Goal: Task Accomplishment & Management: Manage account settings

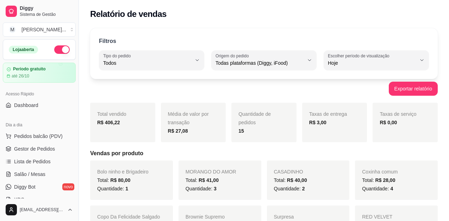
select select "ALL"
select select "0"
click at [33, 139] on button "Pedidos balcão (PDV)" at bounding box center [39, 136] width 73 height 11
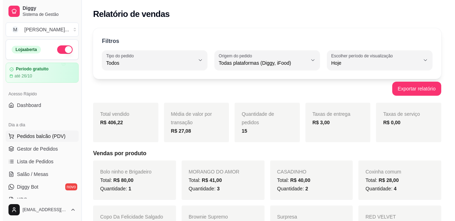
scroll to position [158, 0]
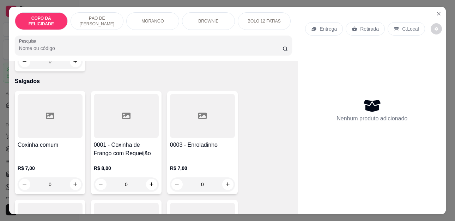
scroll to position [1198, 0]
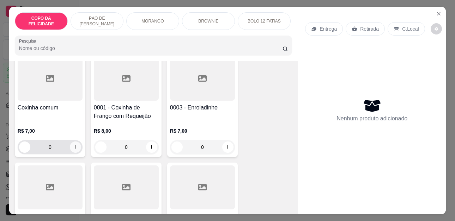
click at [73, 144] on icon "increase-product-quantity" at bounding box center [75, 146] width 5 height 5
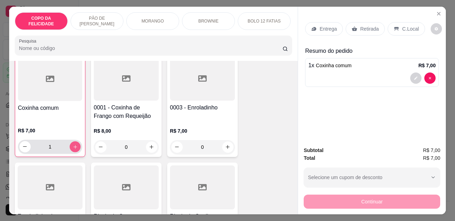
click at [73, 145] on icon "increase-product-quantity" at bounding box center [75, 147] width 4 height 4
type input "2"
click at [351, 31] on div "Retirada" at bounding box center [364, 28] width 39 height 13
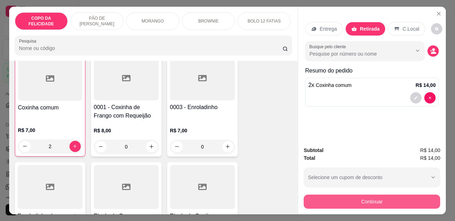
click at [375, 197] on button "Continuar" at bounding box center [371, 202] width 136 height 14
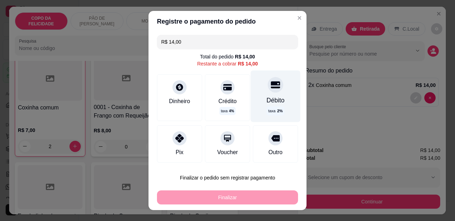
click at [269, 103] on div "Débito" at bounding box center [275, 100] width 18 height 9
type input "R$ 0,00"
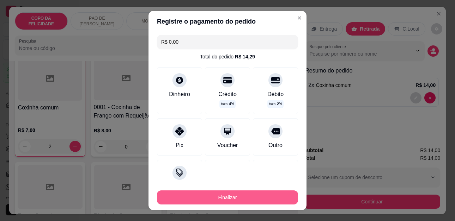
click at [248, 192] on button "Finalizar" at bounding box center [227, 198] width 141 height 14
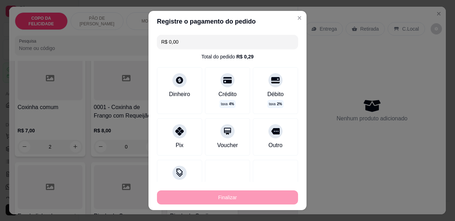
type input "0"
type input "-R$ 14,00"
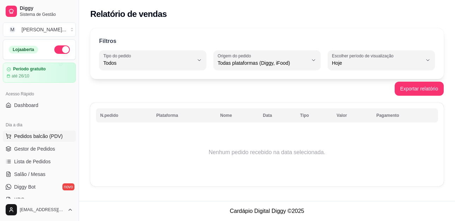
click at [42, 141] on button "Pedidos balcão (PDV)" at bounding box center [39, 136] width 73 height 11
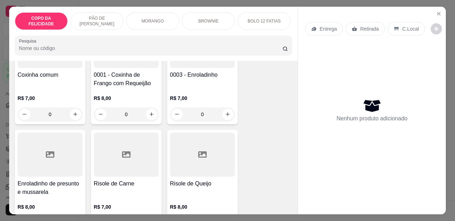
scroll to position [1198, 0]
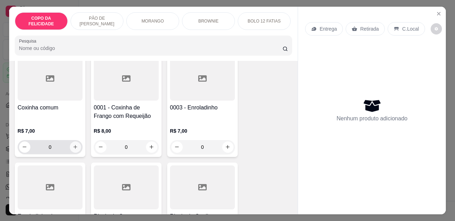
click at [74, 144] on icon "increase-product-quantity" at bounding box center [75, 146] width 5 height 5
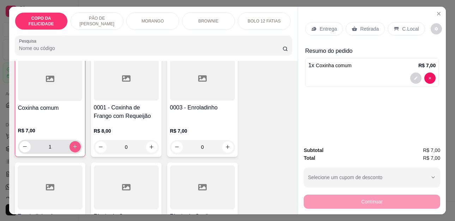
type input "1"
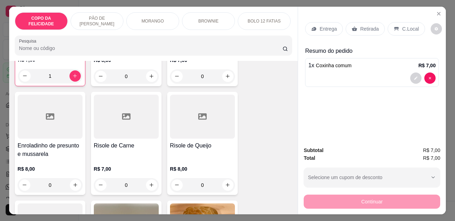
scroll to position [1128, 0]
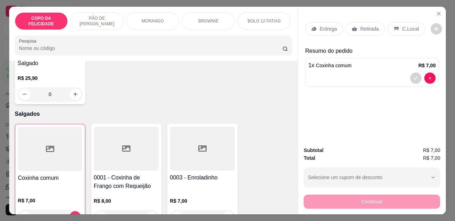
click at [55, 17] on p "COPO DA FELICIDADE" at bounding box center [41, 21] width 41 height 11
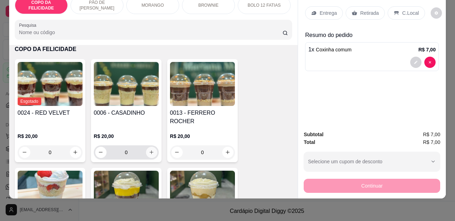
click at [149, 150] on icon "increase-product-quantity" at bounding box center [151, 152] width 5 height 5
type input "1"
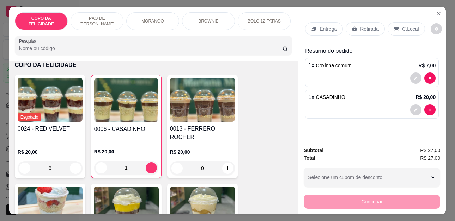
scroll to position [0, 221]
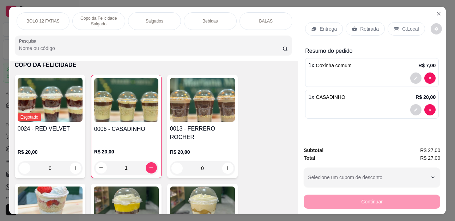
click at [219, 19] on div "Bebidas" at bounding box center [210, 21] width 53 height 18
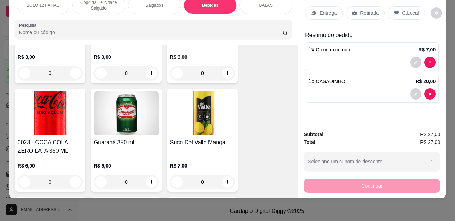
scroll to position [2014, 0]
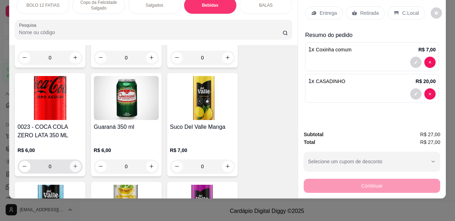
click at [73, 164] on icon "increase-product-quantity" at bounding box center [75, 166] width 5 height 5
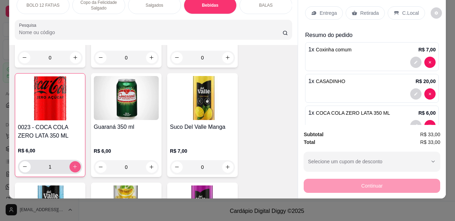
type input "1"
click at [360, 10] on p "Retirada" at bounding box center [369, 13] width 19 height 7
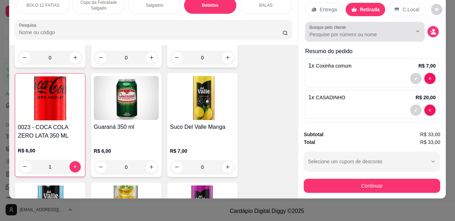
scroll to position [0, 0]
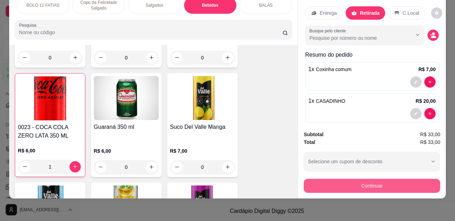
click at [377, 179] on button "Continuar" at bounding box center [371, 186] width 136 height 14
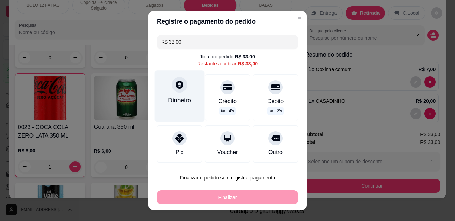
click at [172, 97] on div "Dinheiro" at bounding box center [179, 100] width 23 height 9
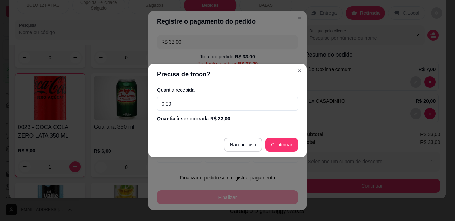
click at [245, 105] on input "0,00" at bounding box center [227, 104] width 141 height 14
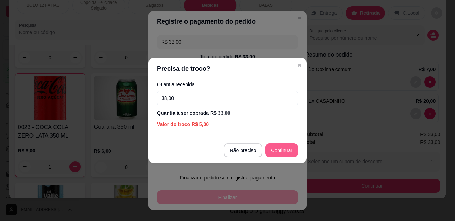
type input "38,00"
type input "R$ 0,00"
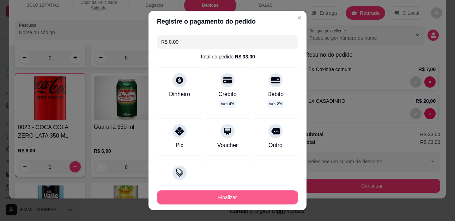
click at [234, 196] on button "Finalizar" at bounding box center [227, 198] width 141 height 14
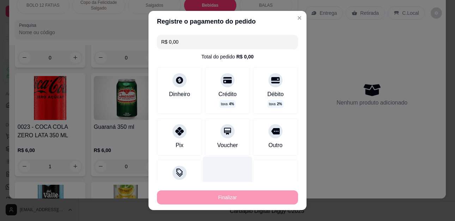
type input "0"
type input "-R$ 33,00"
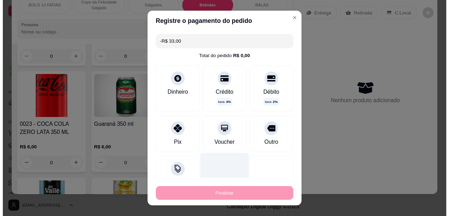
scroll to position [2014, 0]
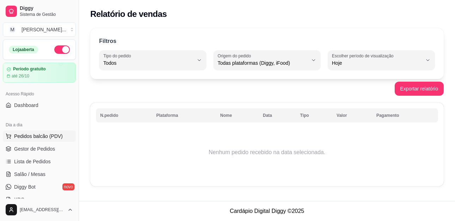
click at [38, 136] on span "Pedidos balcão (PDV)" at bounding box center [38, 136] width 49 height 7
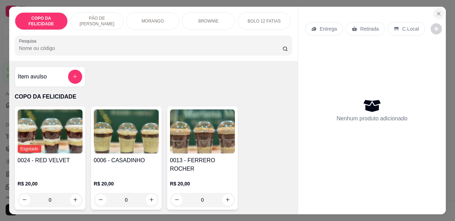
click at [436, 11] on icon "Close" at bounding box center [439, 14] width 6 height 6
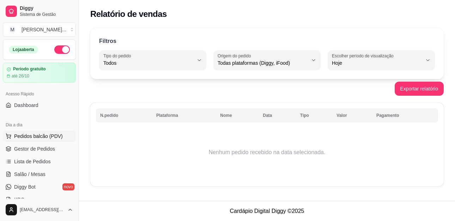
click at [41, 135] on span "Pedidos balcão (PDV)" at bounding box center [38, 136] width 49 height 7
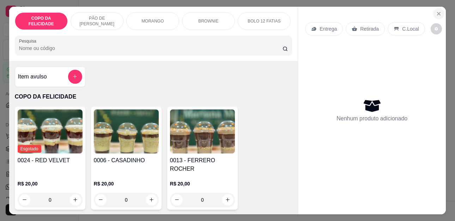
click at [434, 8] on button "Close" at bounding box center [438, 13] width 11 height 11
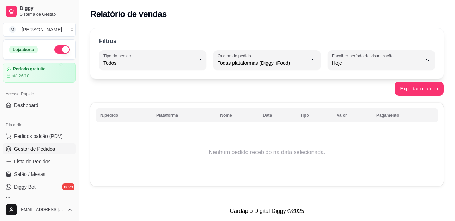
click at [30, 147] on span "Gestor de Pedidos" at bounding box center [34, 149] width 41 height 7
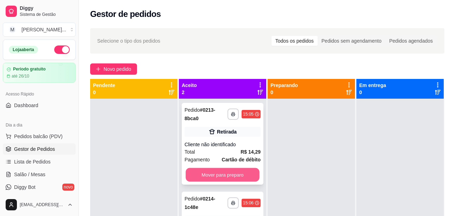
click at [223, 175] on button "Mover para preparo" at bounding box center [223, 175] width 74 height 14
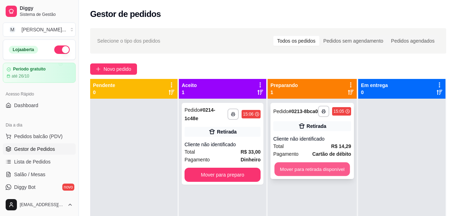
click at [291, 168] on button "Mover para retirada disponível" at bounding box center [312, 169] width 75 height 14
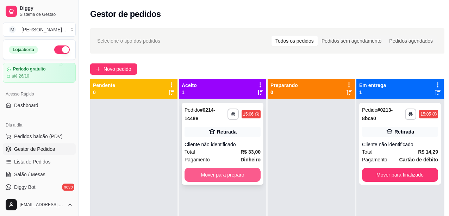
click at [217, 174] on button "Mover para preparo" at bounding box center [223, 175] width 76 height 14
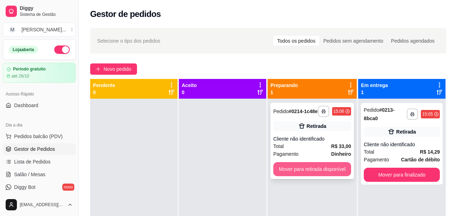
click at [319, 174] on button "Mover para retirada disponível" at bounding box center [312, 169] width 78 height 14
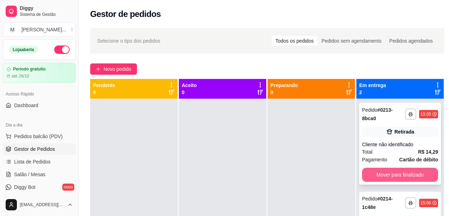
click at [412, 178] on button "Mover para finalizado" at bounding box center [400, 175] width 76 height 14
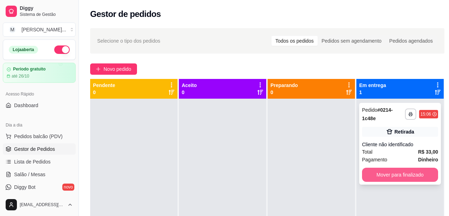
click at [393, 174] on button "Mover para finalizado" at bounding box center [400, 175] width 76 height 14
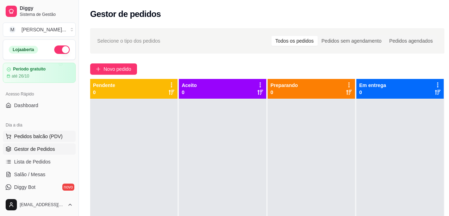
click at [51, 135] on span "Pedidos balcão (PDV)" at bounding box center [38, 136] width 49 height 7
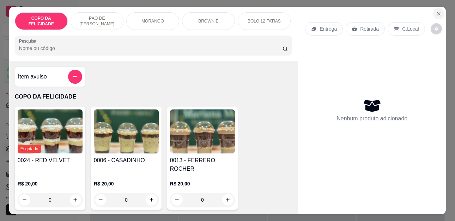
click at [437, 12] on icon "Close" at bounding box center [438, 13] width 3 height 3
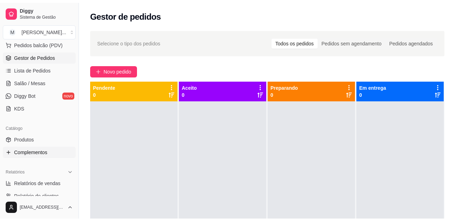
scroll to position [106, 0]
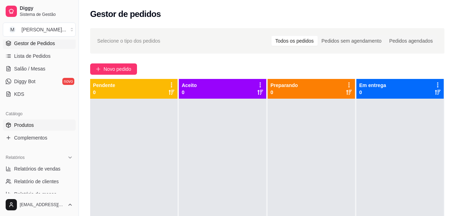
click at [26, 126] on span "Produtos" at bounding box center [24, 125] width 20 height 7
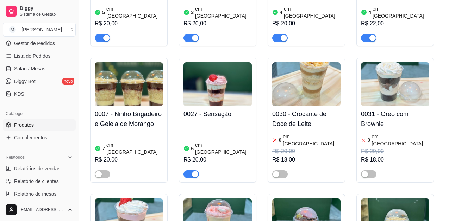
scroll to position [317, 0]
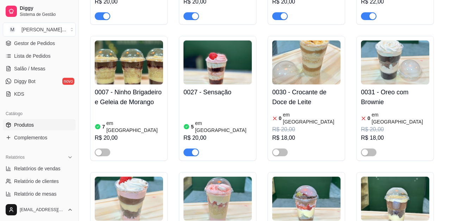
click at [283, 111] on article "em [GEOGRAPHIC_DATA]" at bounding box center [312, 118] width 58 height 14
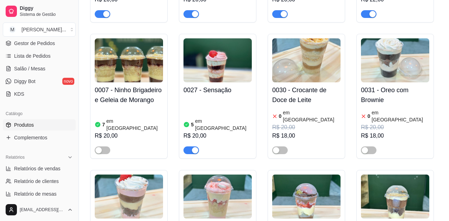
scroll to position [352, 0]
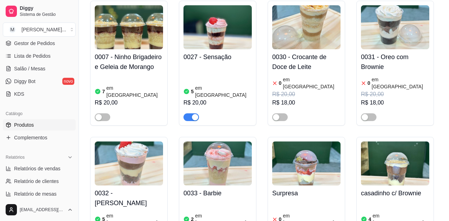
click at [289, 113] on div "0024 - RED VELVET 0 em estoque R$ 20,00 0006 - CASADINHO 1 em estoque R$ 20,00 …" at bounding box center [264, 62] width 348 height 635
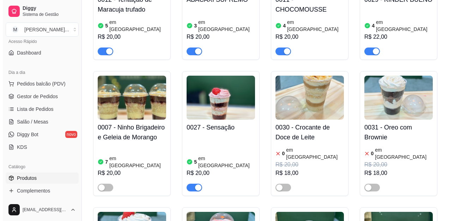
scroll to position [35, 0]
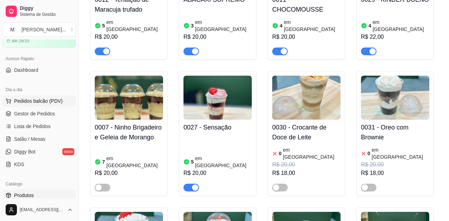
click at [42, 103] on span "Pedidos balcão (PDV)" at bounding box center [38, 101] width 49 height 7
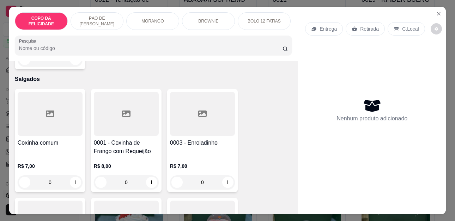
scroll to position [1057, 0]
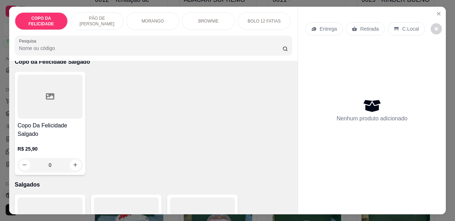
click at [57, 115] on div "Copo Da Felicidade Salgado R$ 25,90 0" at bounding box center [50, 123] width 70 height 103
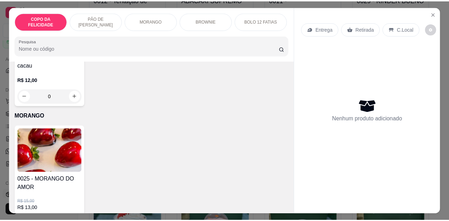
scroll to position [634, 0]
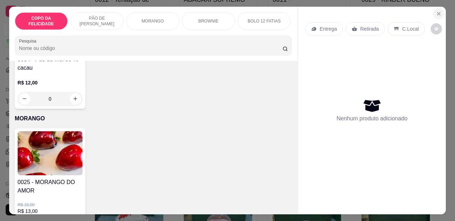
click at [437, 12] on icon "Close" at bounding box center [438, 13] width 3 height 3
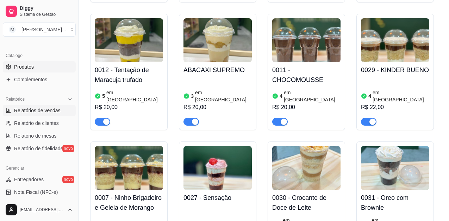
scroll to position [176, 0]
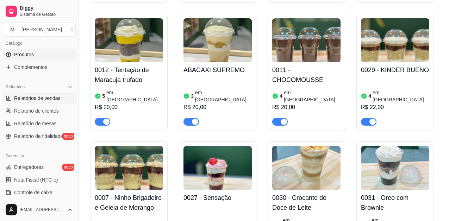
click at [50, 96] on span "Relatórios de vendas" at bounding box center [37, 98] width 47 height 7
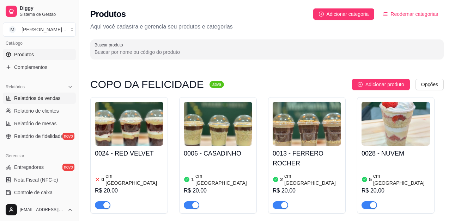
select select "ALL"
select select "0"
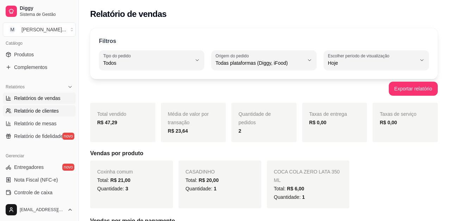
click at [58, 106] on link "Relatório de clientes" at bounding box center [39, 110] width 73 height 11
select select "30"
select select "HIGHEST_TOTAL_SPENT_WITH_ORDERS"
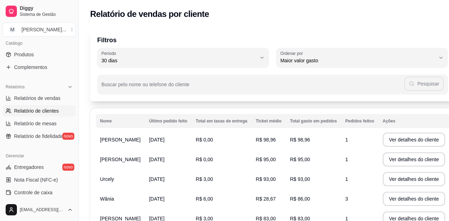
click at [405, 30] on div "Filtros 30 Período Hoje Ontem 7 dias 15 dias 30 dias 45 dias 60 dias Período 30…" at bounding box center [272, 64] width 365 height 73
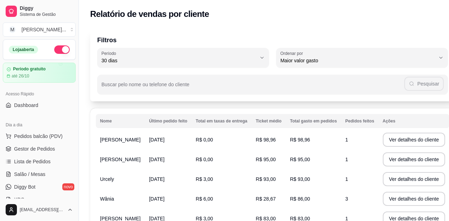
click at [47, 123] on div "Dia a dia" at bounding box center [39, 124] width 73 height 11
click at [45, 136] on span "Pedidos balcão (PDV)" at bounding box center [38, 136] width 49 height 7
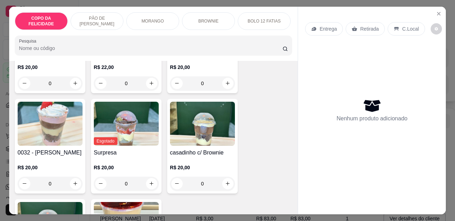
scroll to position [352, 0]
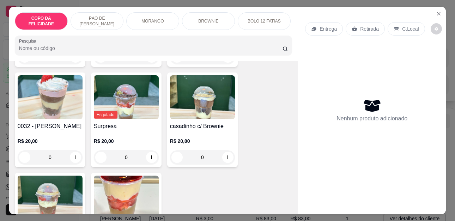
click at [124, 122] on h4 "Surpresa" at bounding box center [126, 126] width 65 height 8
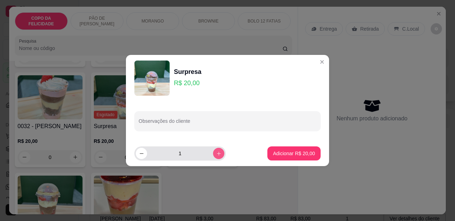
click at [216, 152] on icon "increase-product-quantity" at bounding box center [218, 153] width 5 height 5
click at [279, 161] on footer "2 Adicionar R$ 40,00" at bounding box center [227, 153] width 203 height 25
click at [138, 156] on button "decrease-product-quantity" at bounding box center [141, 153] width 11 height 11
type input "1"
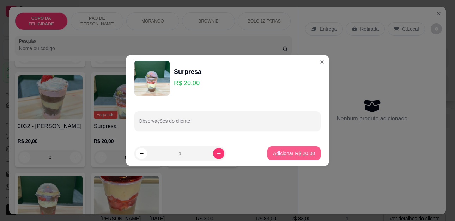
click at [277, 151] on p "Adicionar R$ 20,00" at bounding box center [294, 153] width 42 height 7
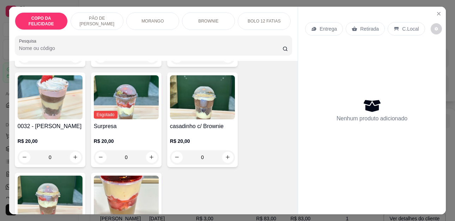
click at [425, 12] on div "Entrega Retirada C.Local Nenhum produto adicionado" at bounding box center [372, 105] width 148 height 197
click at [438, 11] on button "Close" at bounding box center [438, 13] width 11 height 11
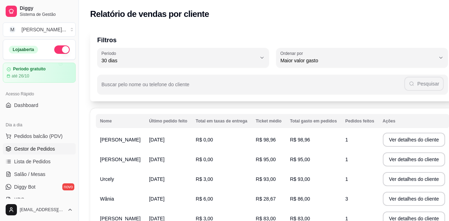
click at [22, 152] on span "Gestor de Pedidos" at bounding box center [34, 149] width 41 height 7
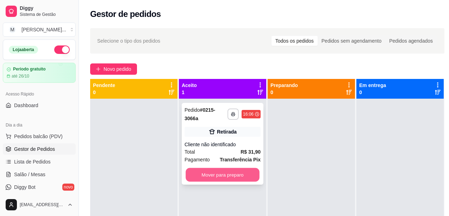
click at [215, 179] on button "Mover para preparo" at bounding box center [223, 175] width 74 height 14
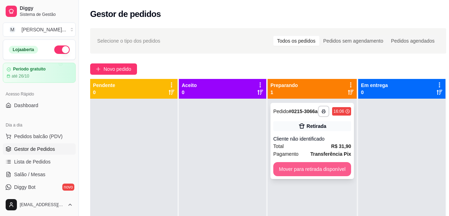
click at [295, 170] on button "Mover para retirada disponível" at bounding box center [312, 169] width 78 height 14
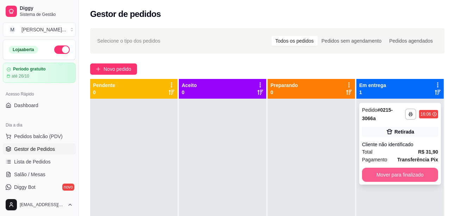
click at [386, 179] on button "Mover para finalizado" at bounding box center [400, 175] width 76 height 14
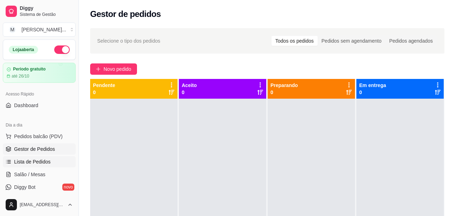
click at [32, 158] on link "Lista de Pedidos" at bounding box center [39, 161] width 73 height 11
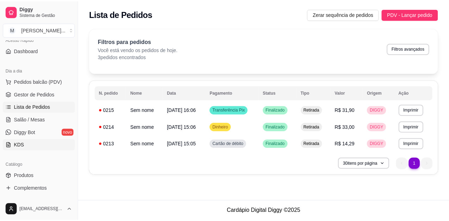
scroll to position [70, 0]
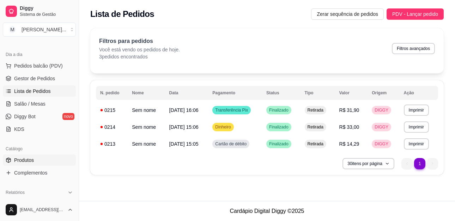
click at [26, 161] on span "Produtos" at bounding box center [24, 160] width 20 height 7
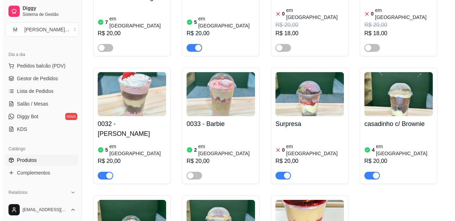
scroll to position [423, 0]
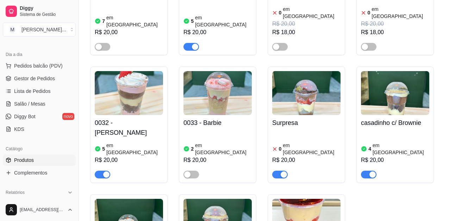
click at [298, 89] on img at bounding box center [306, 93] width 68 height 44
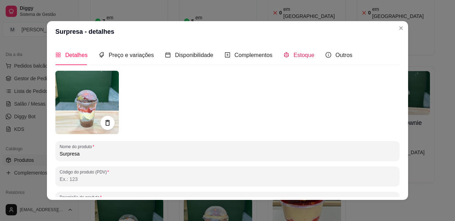
click at [295, 55] on span "Estoque" at bounding box center [303, 55] width 21 height 6
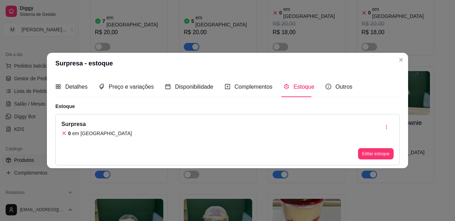
click at [87, 134] on article "em [GEOGRAPHIC_DATA]" at bounding box center [102, 133] width 60 height 7
click at [356, 160] on div "Surpresa 0 em estoque Editar estoque" at bounding box center [227, 139] width 344 height 51
click at [362, 155] on button "Editar estoque" at bounding box center [376, 153] width 36 height 11
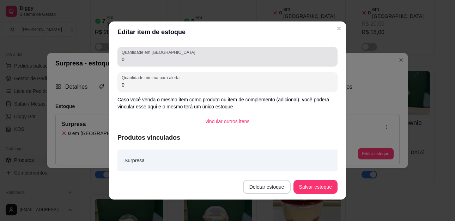
click at [134, 63] on input "0" at bounding box center [227, 59] width 211 height 7
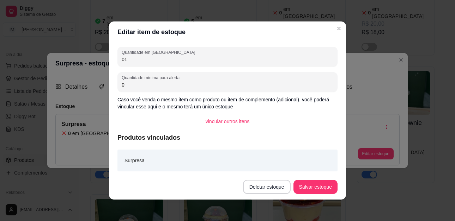
type input "0"
type input "1"
click at [299, 184] on button "Salvar estoque" at bounding box center [315, 187] width 44 height 14
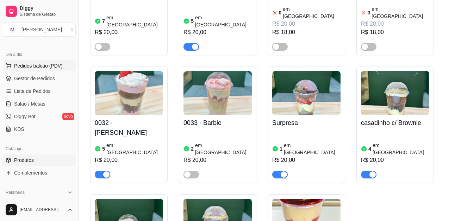
click at [33, 63] on span "Pedidos balcão (PDV)" at bounding box center [38, 65] width 49 height 7
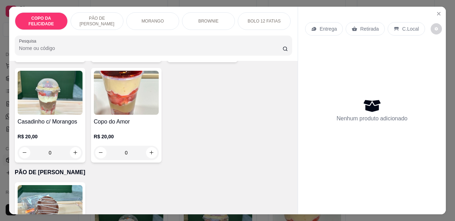
scroll to position [458, 0]
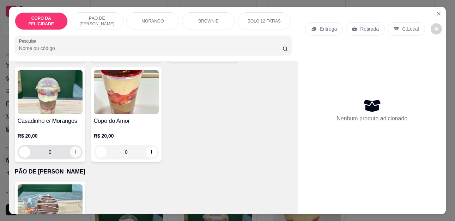
click at [74, 150] on icon "increase-product-quantity" at bounding box center [76, 152] width 4 height 4
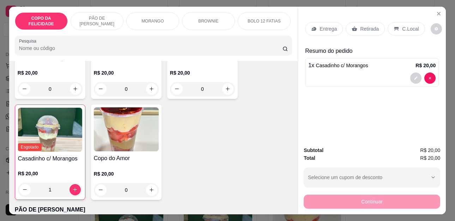
scroll to position [423, 0]
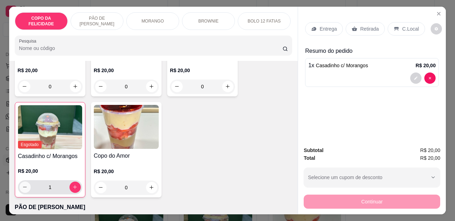
click at [22, 185] on icon "decrease-product-quantity" at bounding box center [24, 187] width 5 height 5
type input "0"
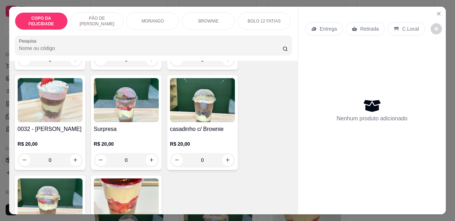
scroll to position [353, 0]
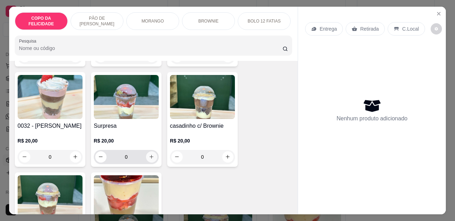
click at [149, 154] on icon "increase-product-quantity" at bounding box center [151, 156] width 5 height 5
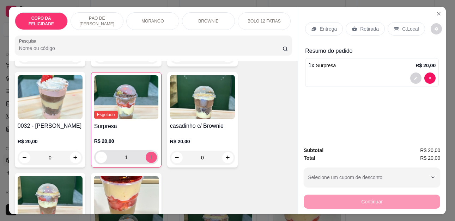
type input "1"
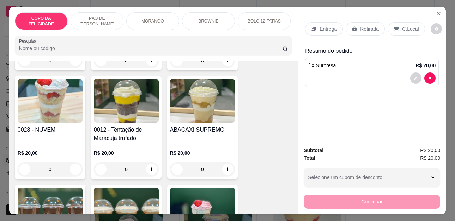
scroll to position [141, 0]
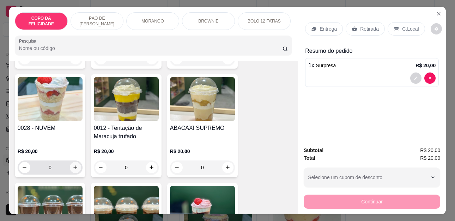
click at [73, 165] on icon "increase-product-quantity" at bounding box center [75, 167] width 5 height 5
type input "1"
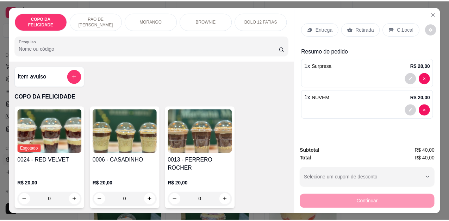
scroll to position [0, 0]
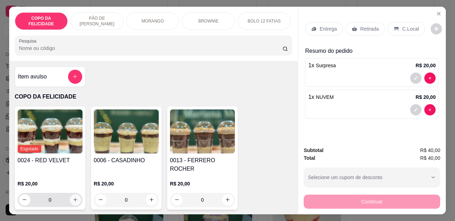
click at [73, 197] on icon "increase-product-quantity" at bounding box center [75, 199] width 5 height 5
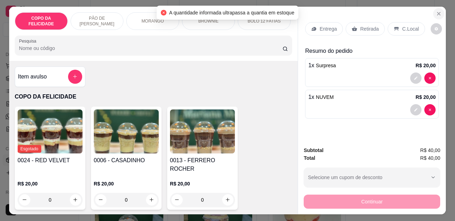
click at [436, 11] on icon "Close" at bounding box center [439, 14] width 6 height 6
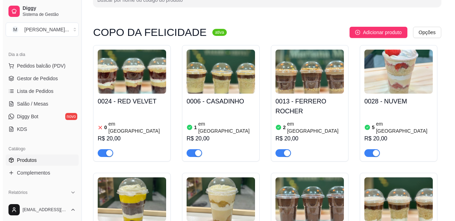
scroll to position [35, 0]
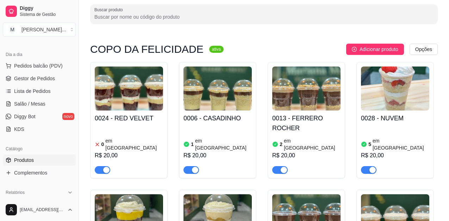
click at [113, 135] on div "0 em estoque R$ 20,00" at bounding box center [129, 150] width 68 height 48
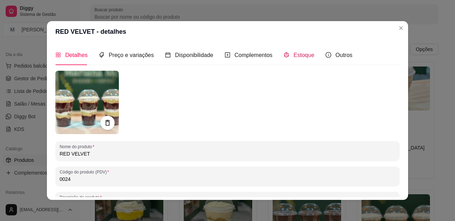
click at [293, 55] on span "Estoque" at bounding box center [303, 55] width 21 height 6
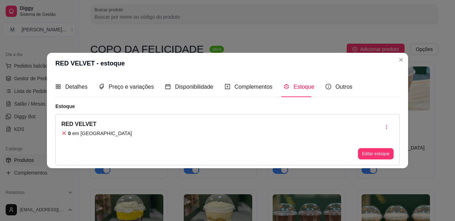
click at [139, 138] on div "RED VELVET 0 em estoque Editar estoque" at bounding box center [227, 139] width 344 height 51
click at [364, 152] on button "Editar estoque" at bounding box center [376, 153] width 36 height 11
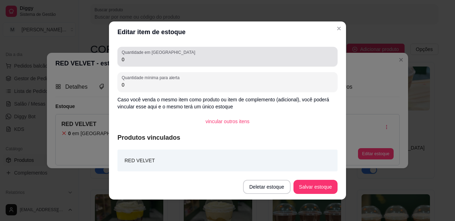
click at [156, 59] on input "0" at bounding box center [227, 59] width 211 height 7
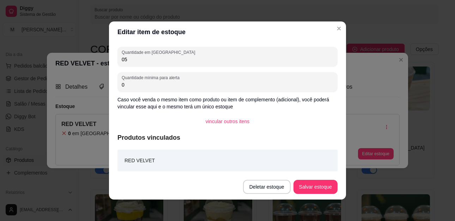
type input "0"
type input "5"
click at [310, 186] on button "Salvar estoque" at bounding box center [315, 187] width 44 height 14
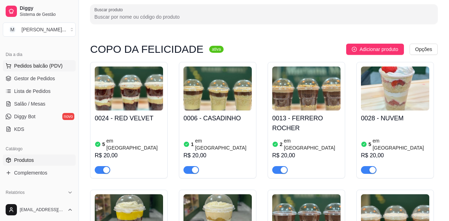
click at [31, 67] on span "Pedidos balcão (PDV)" at bounding box center [38, 65] width 49 height 7
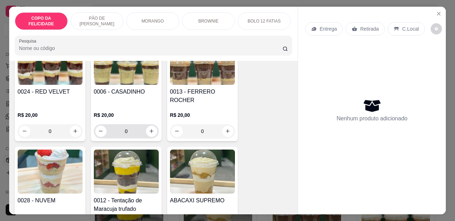
scroll to position [70, 0]
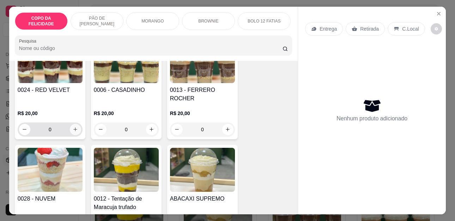
click at [70, 124] on button "increase-product-quantity" at bounding box center [75, 129] width 11 height 11
type input "1"
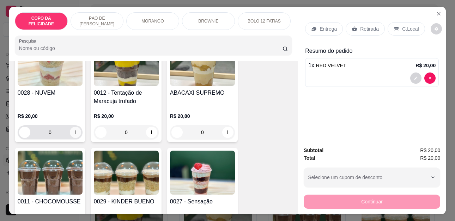
click at [75, 130] on icon "increase-product-quantity" at bounding box center [75, 132] width 5 height 5
type input "1"
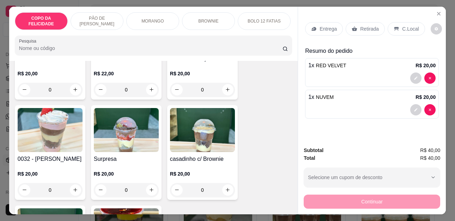
scroll to position [318, 0]
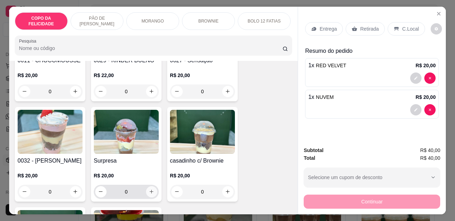
click at [149, 189] on icon "increase-product-quantity" at bounding box center [151, 191] width 5 height 5
type input "1"
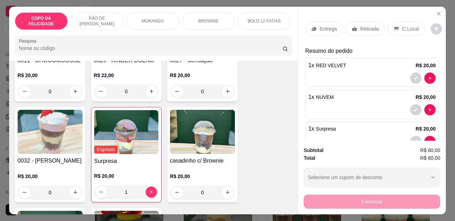
click at [418, 162] on div "Subtotal R$ 60,00 Total R$ 60,00 Selecione um cupom de desconto Selecione um cu…" at bounding box center [371, 178] width 136 height 62
drag, startPoint x: 421, startPoint y: 158, endPoint x: 428, endPoint y: 155, distance: 7.6
click at [423, 158] on span "R$ 60,00" at bounding box center [430, 158] width 20 height 8
click at [429, 154] on span "R$ 60,00" at bounding box center [430, 158] width 20 height 8
drag, startPoint x: 383, startPoint y: 191, endPoint x: 387, endPoint y: 182, distance: 9.6
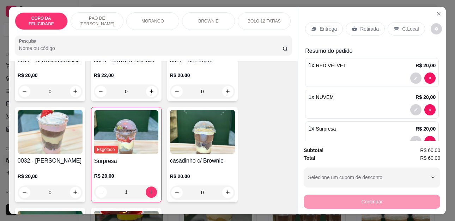
click at [383, 190] on div "Subtotal R$ 60,00 Total R$ 60,00 Selecione um cupom de desconto Selecione um cu…" at bounding box center [371, 178] width 136 height 62
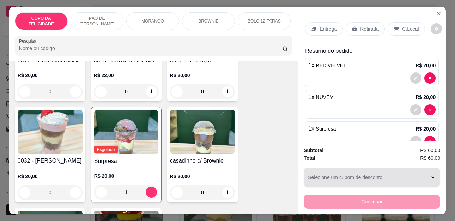
click at [387, 182] on div "button" at bounding box center [367, 178] width 119 height 14
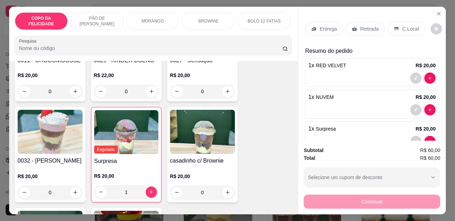
click at [361, 29] on p "Retirada" at bounding box center [369, 28] width 19 height 7
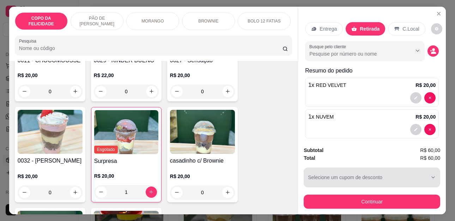
click at [340, 177] on div "button" at bounding box center [367, 178] width 119 height 14
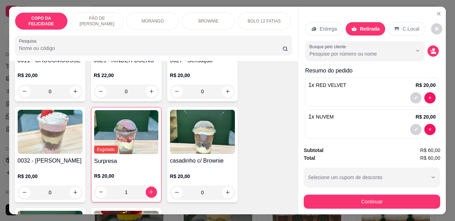
click at [414, 165] on div "Subtotal R$ 60,00 Total R$ 60,00 Selecione um cupom de desconto Selecione um cu…" at bounding box center [371, 178] width 136 height 62
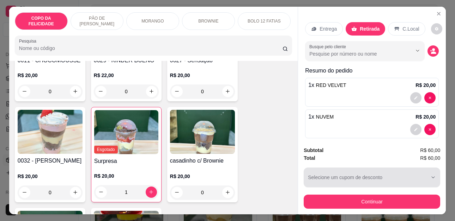
click at [416, 173] on div "button" at bounding box center [367, 178] width 119 height 14
click at [419, 171] on div "button" at bounding box center [367, 178] width 119 height 14
click at [421, 172] on div "button" at bounding box center [367, 178] width 119 height 14
click at [420, 172] on div "button" at bounding box center [367, 178] width 119 height 14
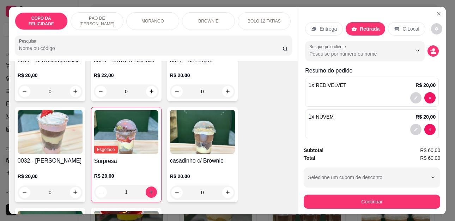
click at [386, 151] on div "Subtotal R$ 60,00" at bounding box center [371, 151] width 136 height 8
click at [417, 148] on div "Subtotal R$ 60,00" at bounding box center [371, 151] width 136 height 8
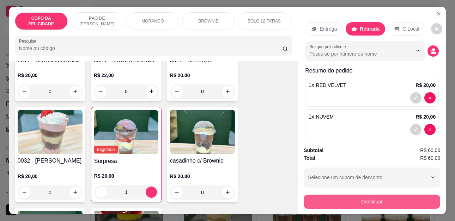
click at [352, 199] on button "Continuar" at bounding box center [371, 202] width 136 height 14
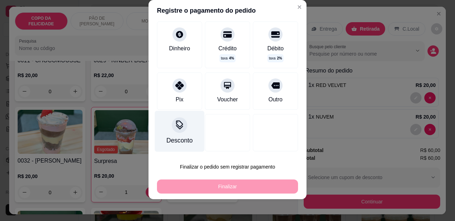
scroll to position [12, 0]
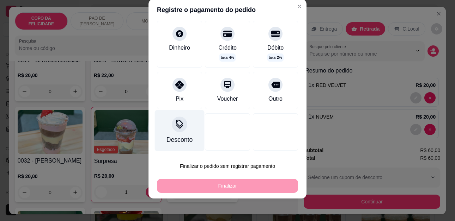
click at [179, 128] on icon at bounding box center [179, 124] width 9 height 9
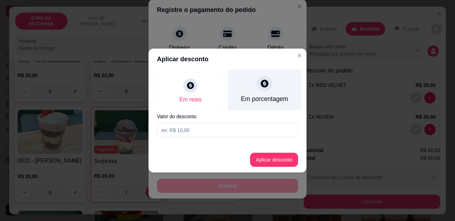
click at [253, 99] on div "Em porcentagem" at bounding box center [264, 98] width 47 height 9
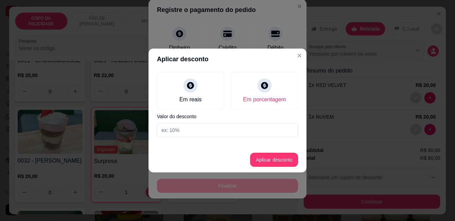
click at [188, 131] on input at bounding box center [227, 130] width 141 height 14
type input "5"
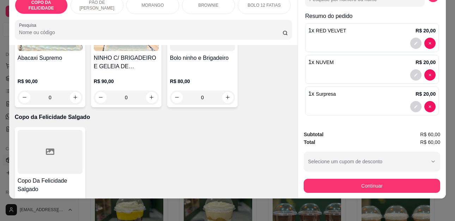
scroll to position [1092, 0]
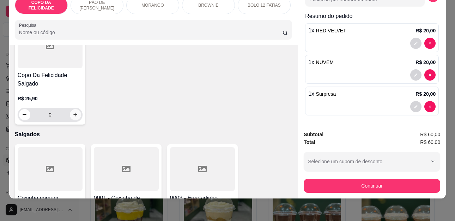
click at [77, 109] on button "increase-product-quantity" at bounding box center [75, 114] width 11 height 11
type input "1"
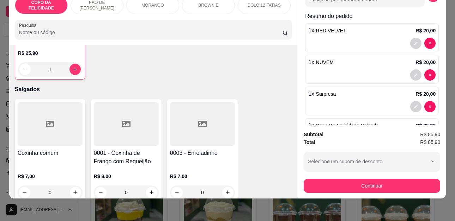
scroll to position [1199, 0]
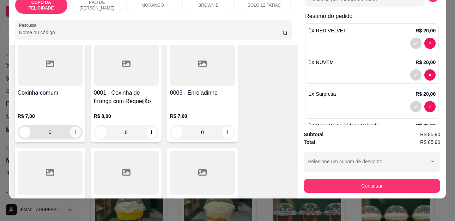
click at [70, 127] on button "increase-product-quantity" at bounding box center [75, 132] width 11 height 11
type input "1"
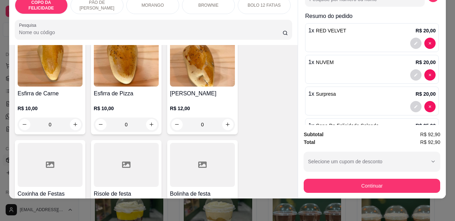
scroll to position [1551, 0]
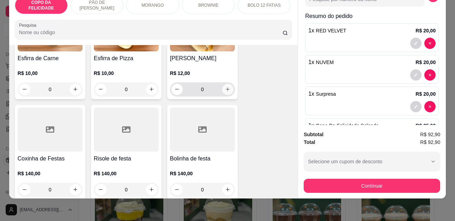
click at [225, 87] on icon "increase-product-quantity" at bounding box center [227, 89] width 5 height 5
type input "1"
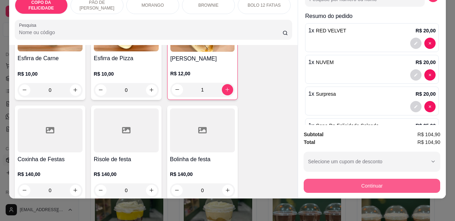
click at [397, 179] on button "Continuar" at bounding box center [371, 186] width 136 height 14
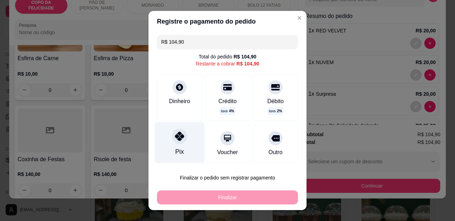
scroll to position [42, 0]
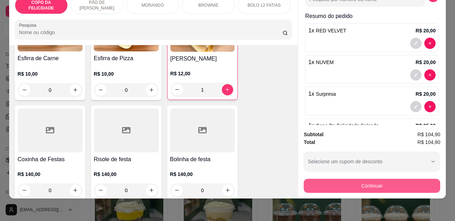
click at [329, 179] on button "Continuar" at bounding box center [371, 186] width 136 height 14
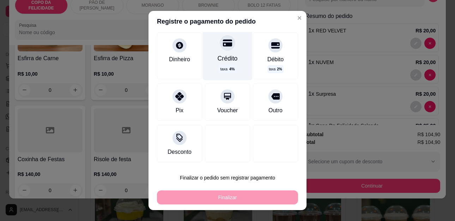
click at [217, 63] on div "Crédito taxa 4 %" at bounding box center [228, 54] width 50 height 51
type input "R$ 0,00"
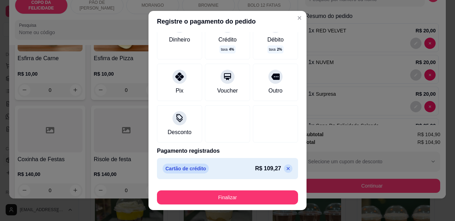
scroll to position [12, 0]
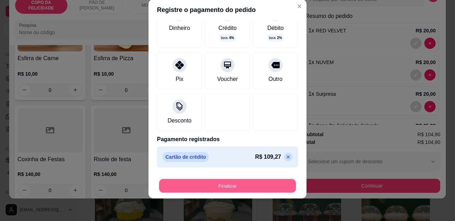
click at [233, 183] on button "Finalizar" at bounding box center [227, 186] width 137 height 14
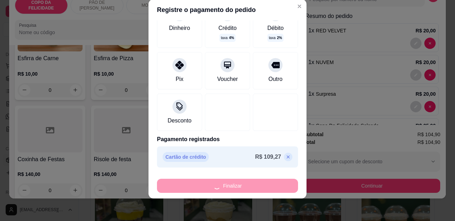
type input "0"
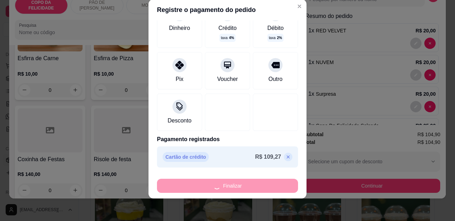
type input "0"
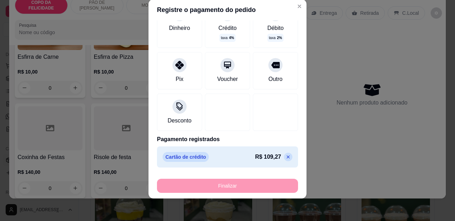
type input "-R$ 104,90"
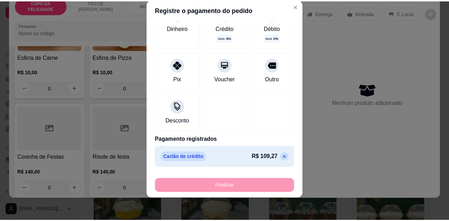
scroll to position [1549, 0]
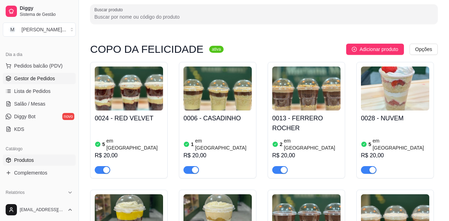
click at [48, 79] on span "Gestor de Pedidos" at bounding box center [34, 78] width 41 height 7
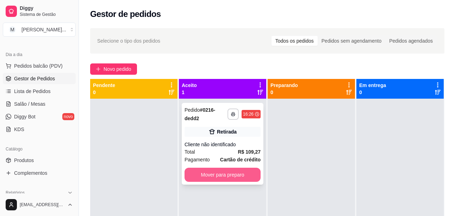
click at [230, 177] on button "Mover para preparo" at bounding box center [223, 175] width 76 height 14
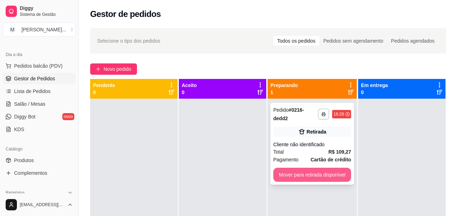
click at [300, 173] on button "Mover para retirada disponível" at bounding box center [312, 175] width 78 height 14
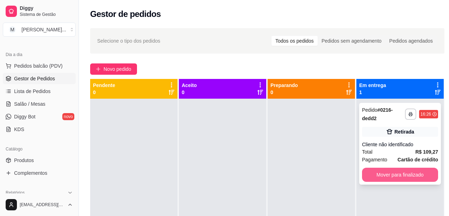
click at [389, 177] on button "Mover para finalizado" at bounding box center [400, 175] width 76 height 14
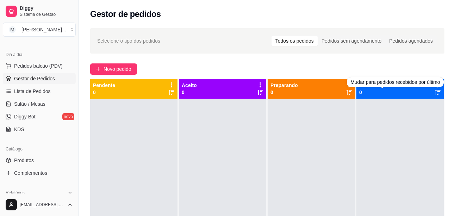
drag, startPoint x: 417, startPoint y: 135, endPoint x: 390, endPoint y: 130, distance: 27.2
click at [417, 135] on div at bounding box center [400, 207] width 87 height 216
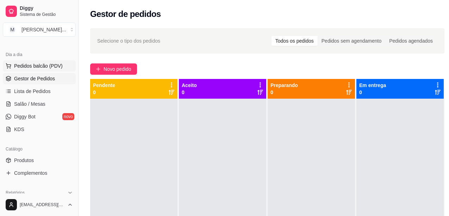
click at [32, 64] on span "Pedidos balcão (PDV)" at bounding box center [38, 65] width 49 height 7
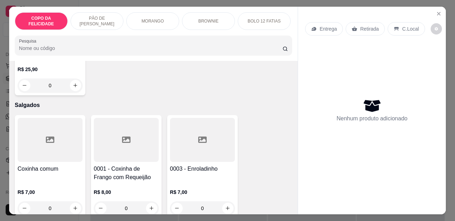
scroll to position [1092, 0]
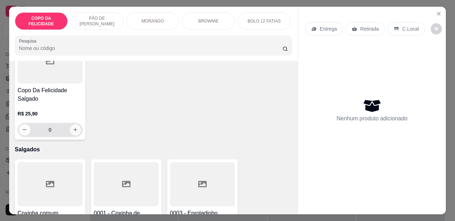
click at [73, 127] on icon "increase-product-quantity" at bounding box center [75, 129] width 5 height 5
type input "1"
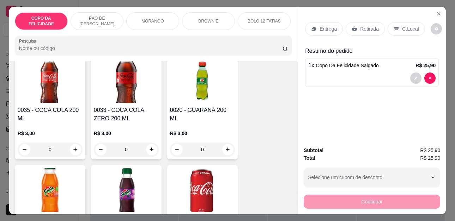
scroll to position [1833, 0]
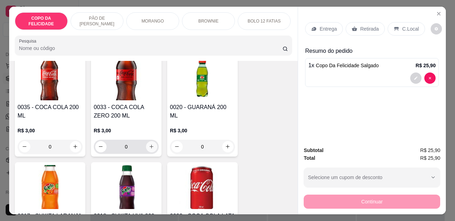
click at [151, 144] on icon "increase-product-quantity" at bounding box center [151, 146] width 5 height 5
type input "1"
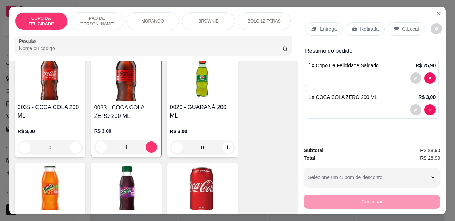
click at [361, 28] on p "Retirada" at bounding box center [369, 28] width 19 height 7
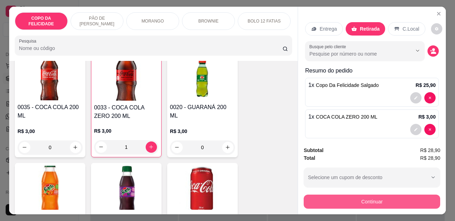
click at [341, 196] on button "Continuar" at bounding box center [371, 202] width 136 height 14
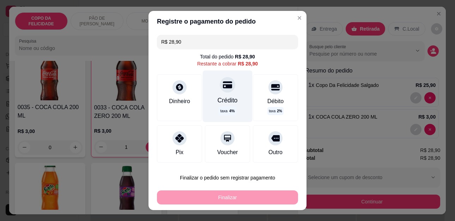
click at [227, 110] on div "taxa 4 %" at bounding box center [227, 111] width 18 height 9
type input "R$ 0,00"
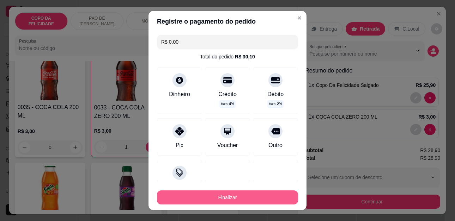
click at [229, 194] on button "Finalizar" at bounding box center [227, 198] width 141 height 14
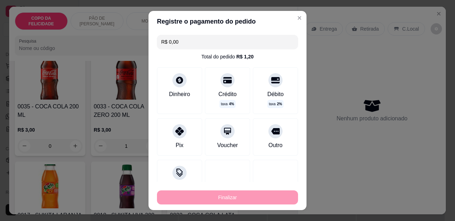
type input "0"
type input "-R$ 28,90"
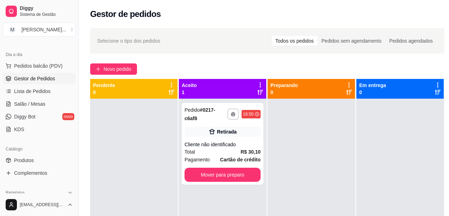
click at [26, 60] on div "Dia a dia" at bounding box center [39, 54] width 73 height 11
drag, startPoint x: 23, startPoint y: 72, endPoint x: 28, endPoint y: 66, distance: 8.0
click at [23, 72] on ul "Pedidos balcão (PDV) Gestor de Pedidos Lista de Pedidos Salão / Mesas Diggy Bot…" at bounding box center [39, 97] width 73 height 75
click at [29, 65] on span "Pedidos balcão (PDV)" at bounding box center [38, 65] width 49 height 7
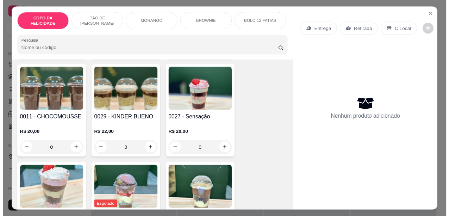
scroll to position [317, 0]
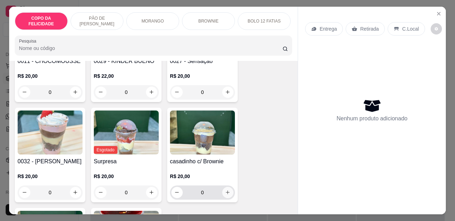
click at [225, 190] on icon "increase-product-quantity" at bounding box center [227, 192] width 5 height 5
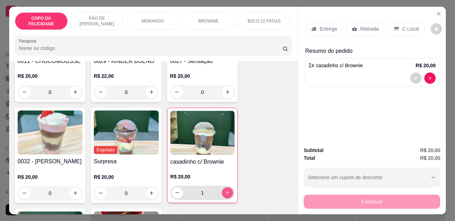
type input "1"
click at [360, 25] on p "Retirada" at bounding box center [369, 28] width 19 height 7
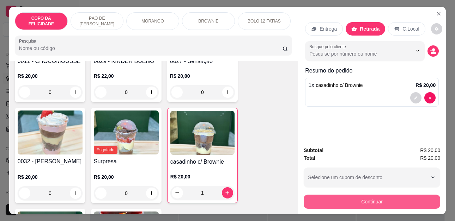
click at [349, 203] on button "Continuar" at bounding box center [371, 202] width 136 height 14
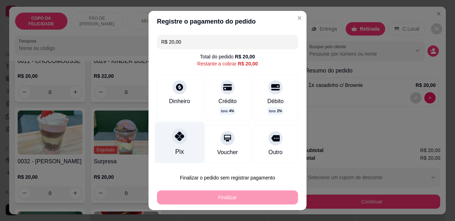
click at [168, 144] on div "Pix" at bounding box center [180, 142] width 50 height 41
type input "R$ 0,00"
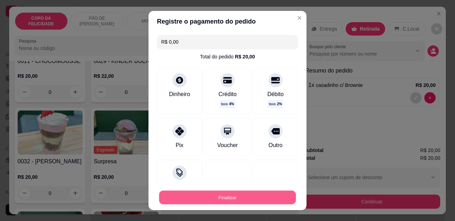
click at [217, 199] on button "Finalizar" at bounding box center [227, 198] width 137 height 14
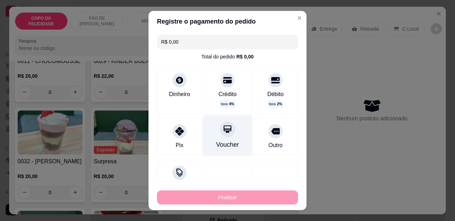
type input "0"
type input "-R$ 20,00"
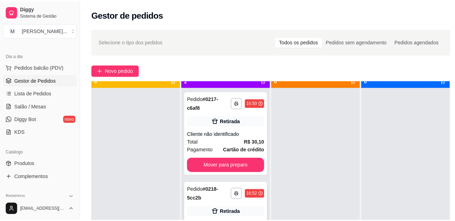
scroll to position [20, 0]
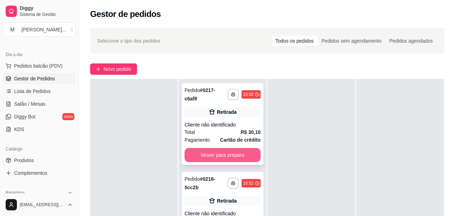
click at [218, 151] on button "Mover para preparo" at bounding box center [223, 155] width 76 height 14
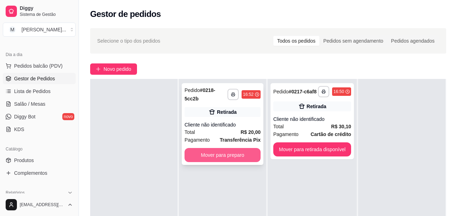
click at [252, 157] on button "Mover para preparo" at bounding box center [223, 155] width 76 height 14
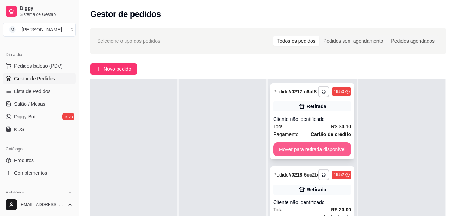
click at [319, 147] on button "Mover para retirada disponível" at bounding box center [312, 149] width 78 height 14
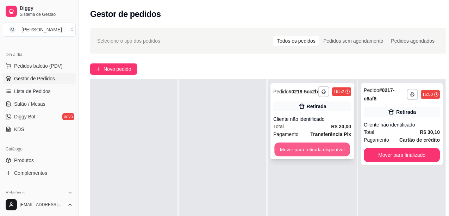
click at [316, 147] on button "Mover para retirada disponível" at bounding box center [312, 150] width 75 height 14
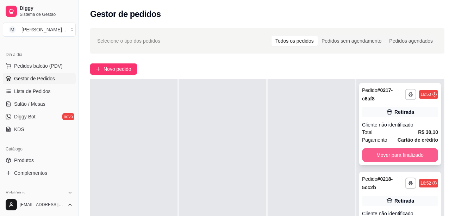
click at [390, 148] on button "Mover para finalizado" at bounding box center [400, 155] width 76 height 14
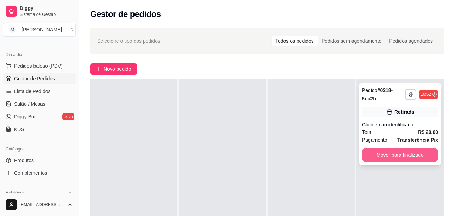
click at [402, 152] on button "Mover para finalizado" at bounding box center [400, 155] width 76 height 14
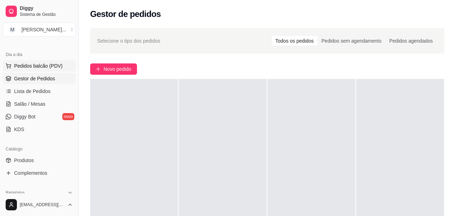
click at [28, 62] on button "Pedidos balcão (PDV)" at bounding box center [39, 65] width 73 height 11
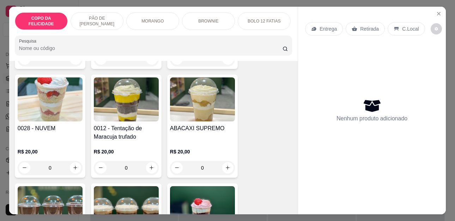
scroll to position [211, 0]
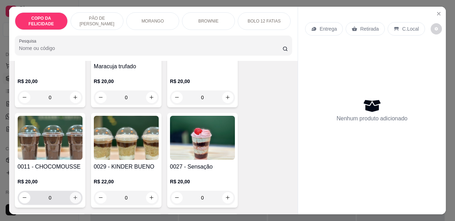
click at [76, 192] on button "increase-product-quantity" at bounding box center [75, 197] width 11 height 11
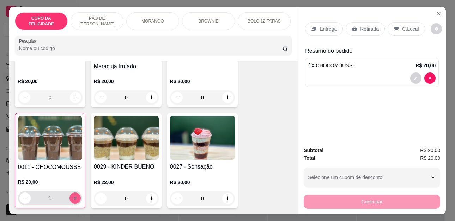
type input "1"
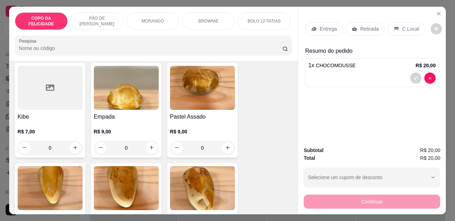
scroll to position [1410, 0]
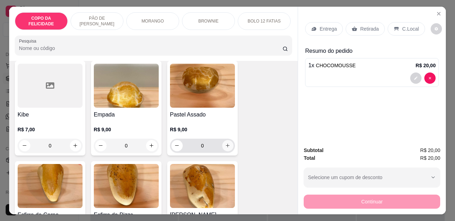
click at [222, 140] on button "increase-product-quantity" at bounding box center [227, 145] width 11 height 11
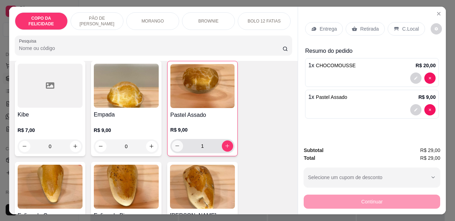
click at [176, 141] on button "decrease-product-quantity" at bounding box center [177, 146] width 11 height 11
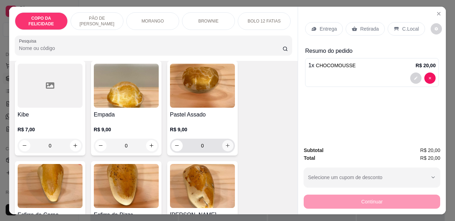
click at [225, 143] on icon "increase-product-quantity" at bounding box center [227, 145] width 5 height 5
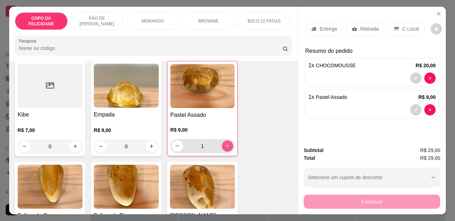
click at [226, 144] on icon "increase-product-quantity" at bounding box center [228, 146] width 4 height 4
type input "2"
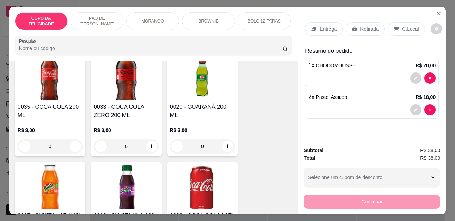
scroll to position [1832, 0]
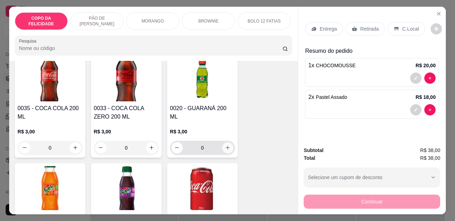
click at [226, 146] on icon "increase-product-quantity" at bounding box center [228, 148] width 4 height 4
type input "1"
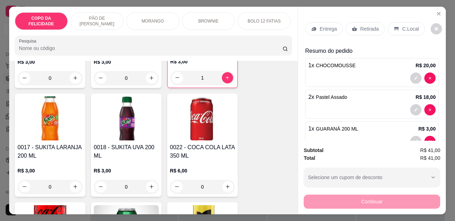
scroll to position [1973, 0]
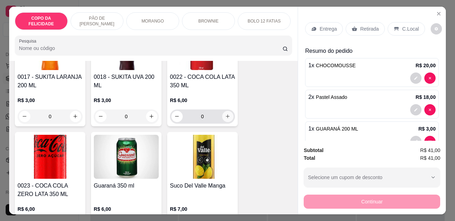
click at [225, 114] on icon "increase-product-quantity" at bounding box center [227, 116] width 5 height 5
type input "1"
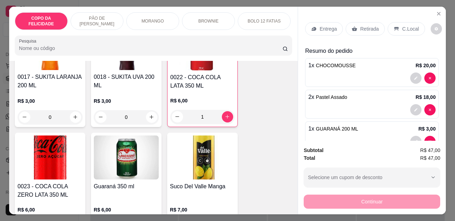
click at [355, 26] on div "Retirada" at bounding box center [364, 28] width 39 height 13
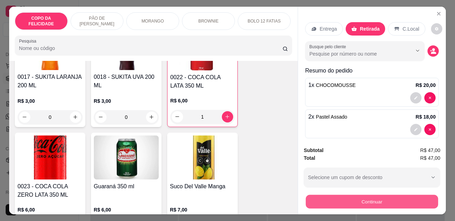
click at [341, 197] on button "Continuar" at bounding box center [372, 202] width 132 height 14
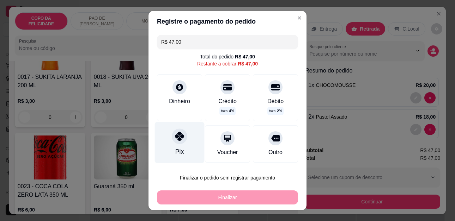
click at [180, 139] on icon at bounding box center [179, 136] width 9 height 9
type input "R$ 0,00"
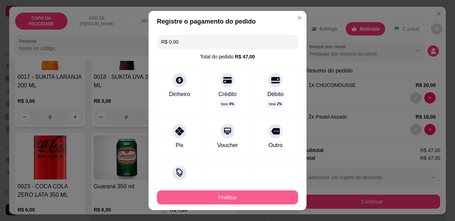
click at [213, 197] on button "Finalizar" at bounding box center [227, 198] width 141 height 14
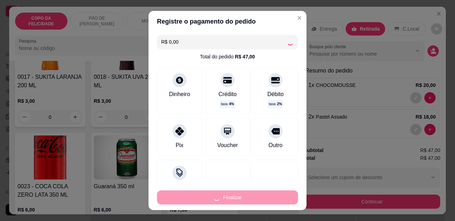
type input "0"
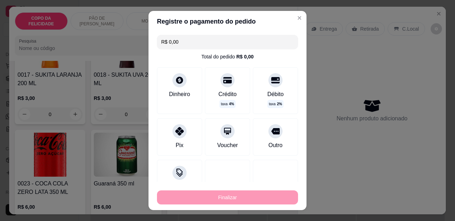
type input "-R$ 47,00"
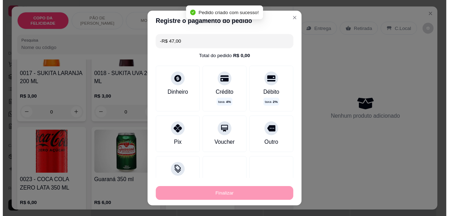
scroll to position [1972, 0]
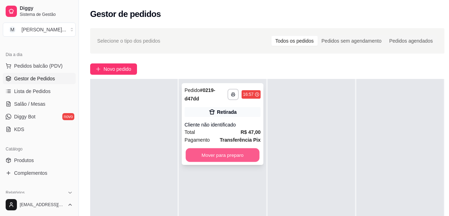
click at [228, 151] on button "Mover para preparo" at bounding box center [223, 155] width 74 height 14
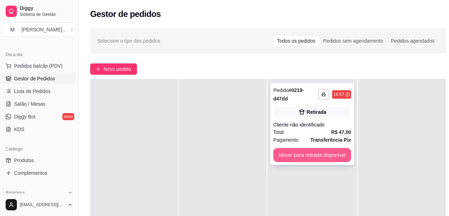
click at [286, 156] on button "Mover para retirada disponível" at bounding box center [312, 155] width 78 height 14
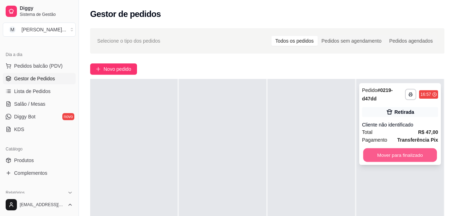
click at [380, 156] on button "Mover para finalizado" at bounding box center [400, 155] width 74 height 14
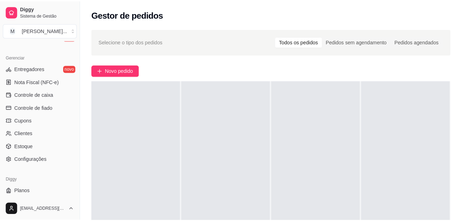
scroll to position [282, 0]
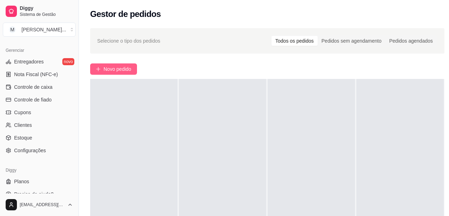
click at [123, 67] on span "Novo pedido" at bounding box center [118, 69] width 28 height 8
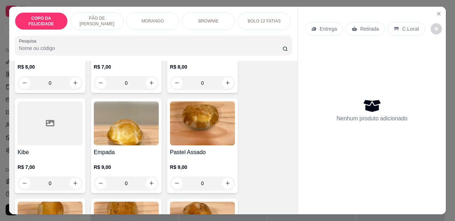
scroll to position [1374, 0]
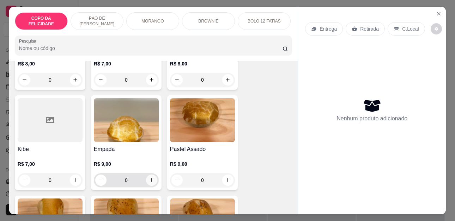
click at [151, 178] on icon "increase-product-quantity" at bounding box center [151, 180] width 5 height 5
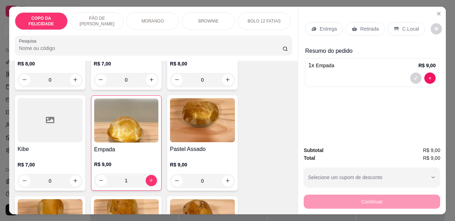
type input "1"
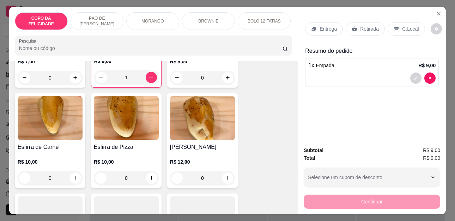
scroll to position [1480, 0]
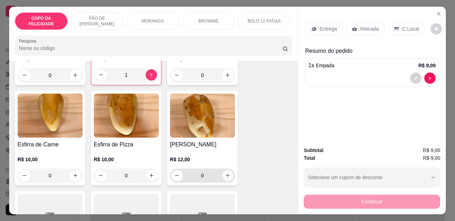
click at [228, 173] on button "increase-product-quantity" at bounding box center [227, 175] width 11 height 11
type input "1"
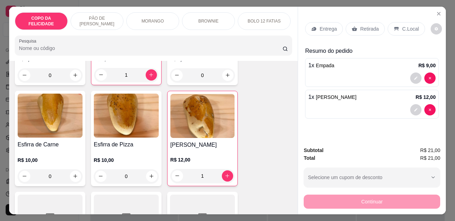
click at [356, 25] on div "Retirada" at bounding box center [364, 28] width 39 height 13
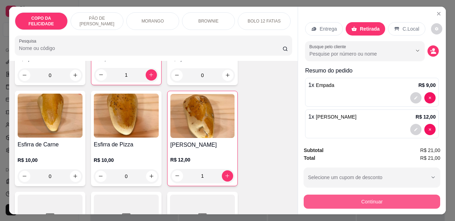
click at [370, 196] on button "Continuar" at bounding box center [371, 202] width 136 height 14
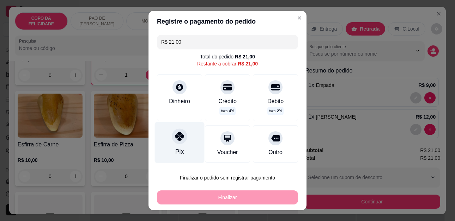
click at [167, 147] on div "Pix" at bounding box center [180, 142] width 50 height 41
type input "R$ 0,00"
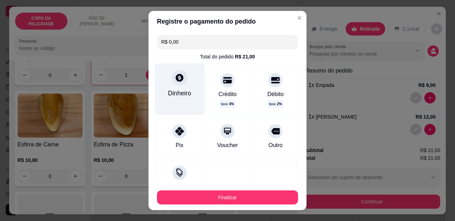
click at [180, 93] on div "Dinheiro" at bounding box center [179, 93] width 23 height 9
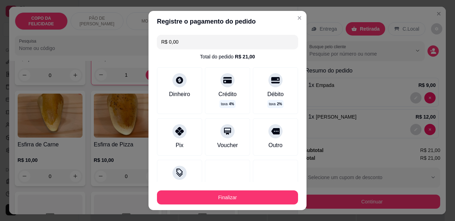
click at [240, 199] on button "Finalizar" at bounding box center [227, 198] width 141 height 14
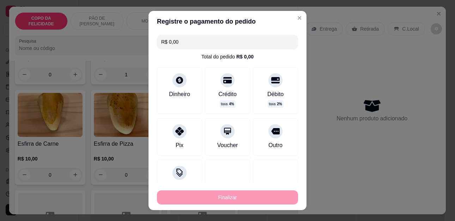
type input "0"
type input "-R$ 21,00"
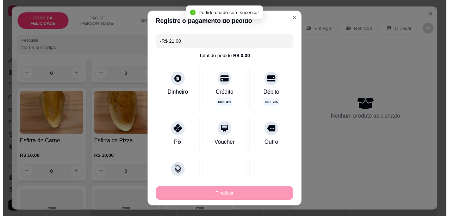
scroll to position [1479, 0]
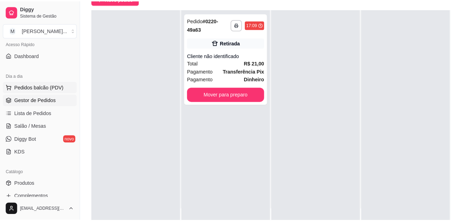
scroll to position [39, 0]
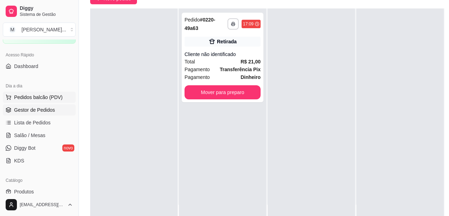
click at [43, 96] on span "Pedidos balcão (PDV)" at bounding box center [38, 97] width 49 height 7
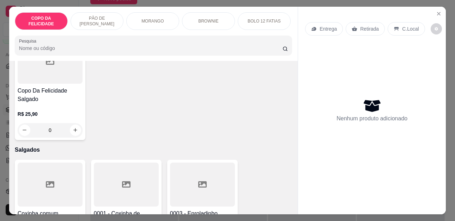
scroll to position [1092, 0]
click at [73, 128] on icon "increase-product-quantity" at bounding box center [75, 130] width 5 height 5
type input "1"
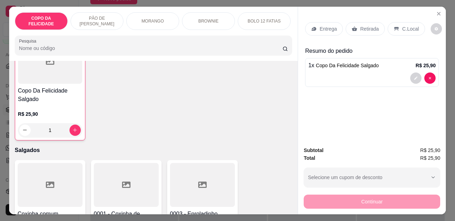
scroll to position [1093, 0]
click at [352, 26] on icon at bounding box center [354, 29] width 6 height 6
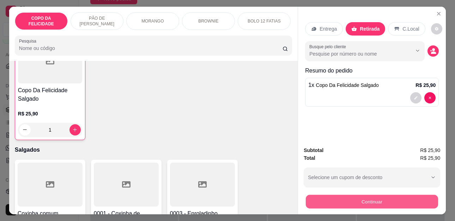
click at [366, 200] on button "Continuar" at bounding box center [372, 202] width 132 height 14
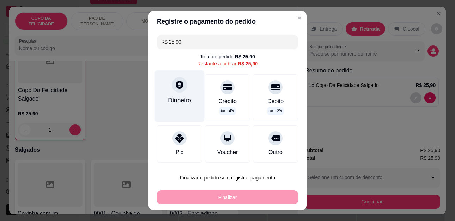
click at [174, 100] on div "Dinheiro" at bounding box center [179, 100] width 23 height 9
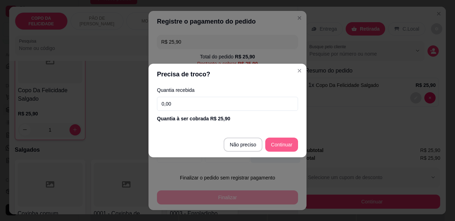
type input "R$ 0,00"
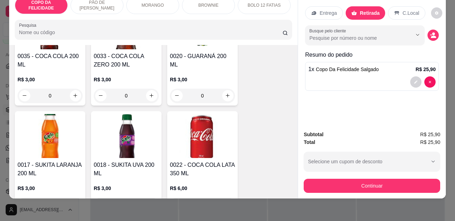
scroll to position [1798, 0]
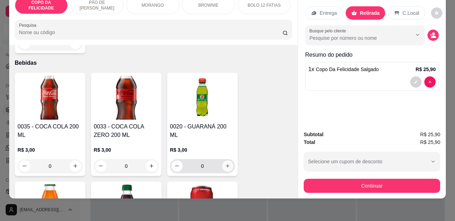
click at [222, 161] on button "increase-product-quantity" at bounding box center [227, 166] width 11 height 11
type input "1"
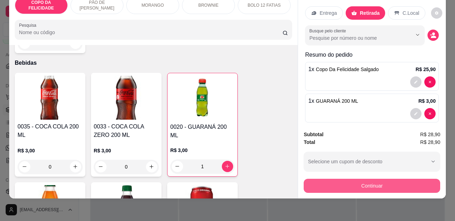
click at [373, 181] on button "Continuar" at bounding box center [371, 186] width 136 height 14
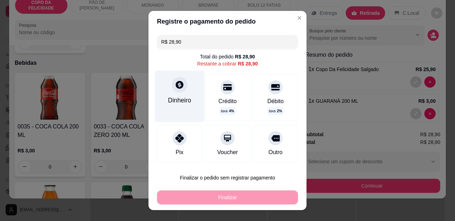
click at [183, 97] on div "Dinheiro" at bounding box center [179, 100] width 23 height 9
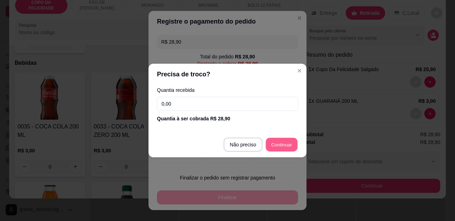
type input "R$ 0,00"
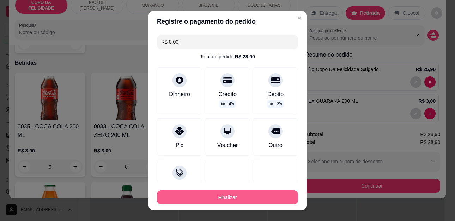
click at [251, 195] on button "Finalizar" at bounding box center [227, 198] width 141 height 14
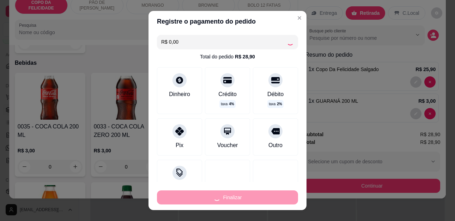
type input "0"
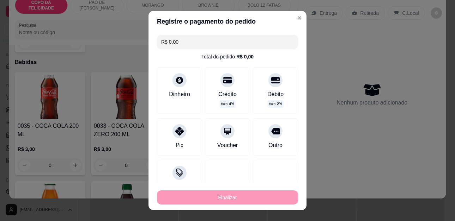
type input "-R$ 28,90"
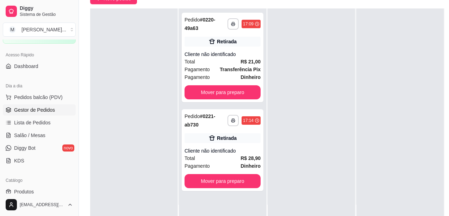
click at [334, 83] on div at bounding box center [311, 116] width 87 height 216
click at [247, 87] on button "Mover para preparo" at bounding box center [223, 92] width 76 height 14
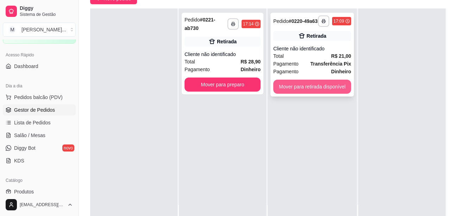
click at [300, 93] on button "Mover para retirada disponível" at bounding box center [312, 87] width 78 height 14
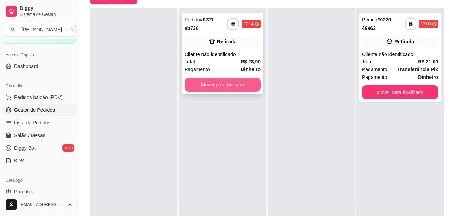
click at [228, 85] on button "Mover para preparo" at bounding box center [223, 85] width 76 height 14
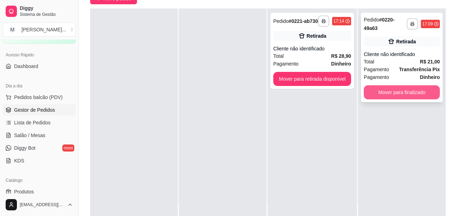
click at [386, 98] on button "Mover para finalizado" at bounding box center [402, 92] width 76 height 14
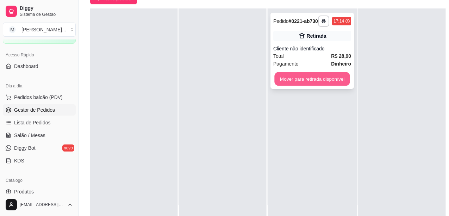
click at [315, 78] on button "Mover para retirada disponível" at bounding box center [312, 79] width 75 height 14
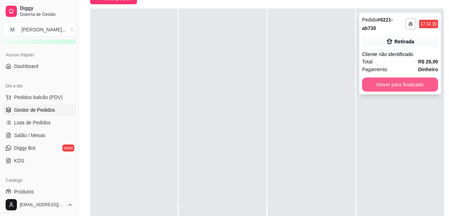
click at [399, 89] on button "Mover para finalizado" at bounding box center [400, 85] width 76 height 14
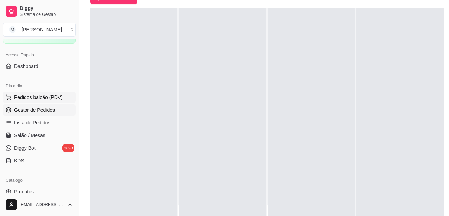
click at [39, 98] on span "Pedidos balcão (PDV)" at bounding box center [38, 97] width 49 height 7
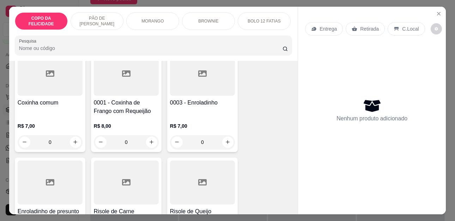
scroll to position [1163, 0]
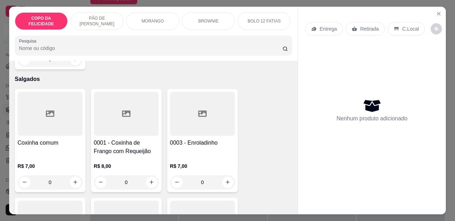
click at [31, 22] on p "COPO DA FELICIDADE" at bounding box center [41, 21] width 41 height 11
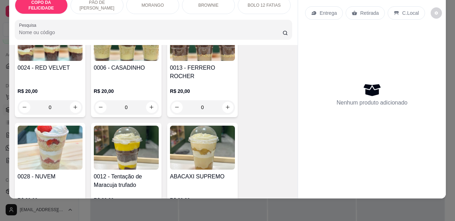
scroll to position [102, 0]
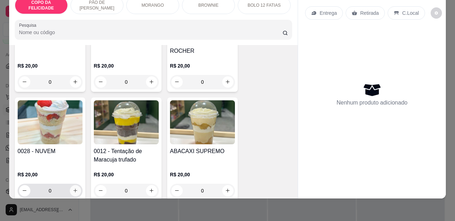
click at [73, 188] on icon "increase-product-quantity" at bounding box center [75, 190] width 5 height 5
type input "1"
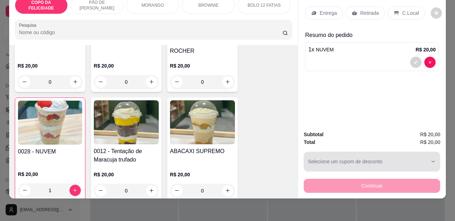
click at [411, 155] on div "button" at bounding box center [367, 162] width 119 height 14
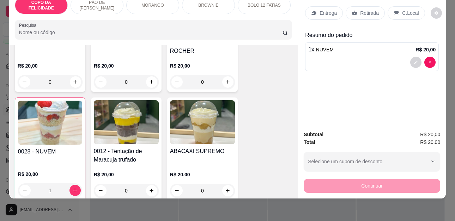
click at [426, 138] on span "R$ 20,00" at bounding box center [430, 142] width 20 height 8
click at [362, 186] on div "Continuar" at bounding box center [371, 185] width 136 height 16
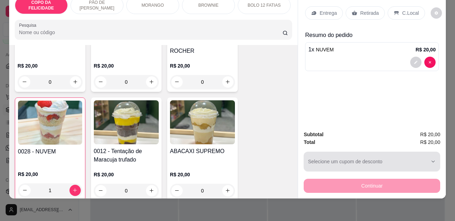
click at [426, 156] on button "Selecione um cupom de desconto" at bounding box center [371, 162] width 136 height 20
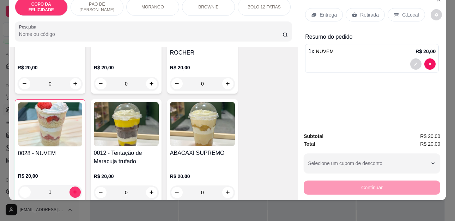
scroll to position [0, 0]
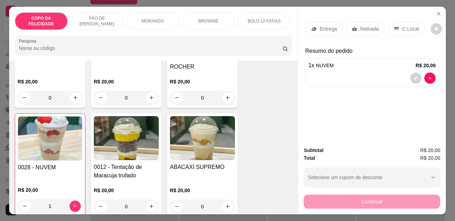
click at [360, 25] on p "Retirada" at bounding box center [369, 28] width 19 height 7
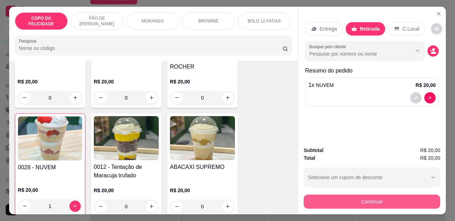
click at [360, 204] on button "Continuar" at bounding box center [371, 202] width 136 height 14
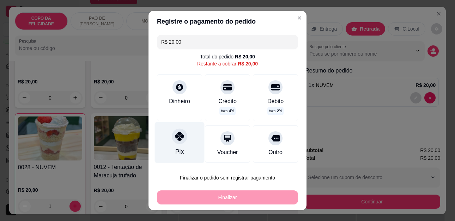
click at [178, 140] on icon at bounding box center [179, 136] width 9 height 9
type input "R$ 0,00"
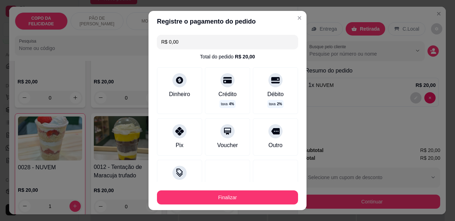
click at [218, 190] on div "Finalizar" at bounding box center [227, 196] width 141 height 17
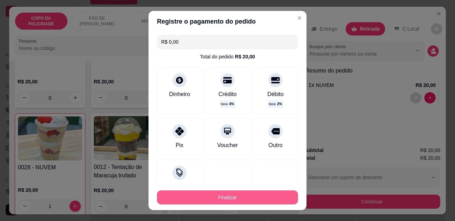
click at [213, 199] on button "Finalizar" at bounding box center [227, 198] width 141 height 14
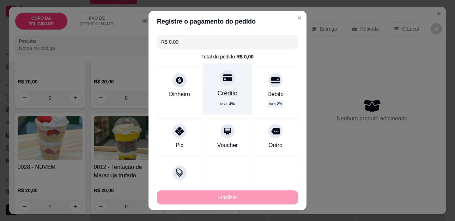
type input "0"
type input "-R$ 20,00"
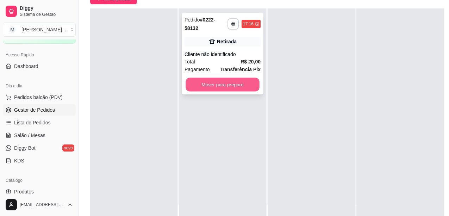
click at [236, 85] on button "Mover para preparo" at bounding box center [223, 85] width 74 height 14
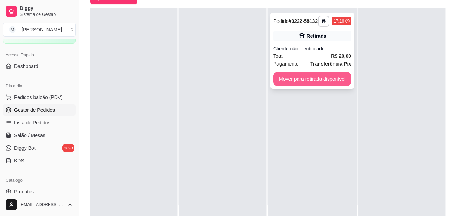
click at [311, 81] on button "Mover para retirada disponível" at bounding box center [312, 79] width 78 height 14
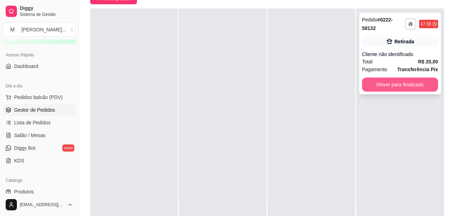
click at [371, 87] on button "Mover para finalizado" at bounding box center [400, 85] width 76 height 14
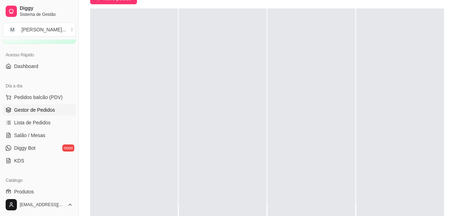
drag, startPoint x: 350, startPoint y: 69, endPoint x: 344, endPoint y: 61, distance: 9.9
click at [348, 66] on div at bounding box center [311, 116] width 87 height 216
click at [22, 97] on span "Pedidos balcão (PDV)" at bounding box center [38, 97] width 49 height 7
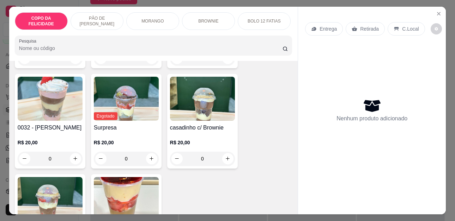
scroll to position [352, 0]
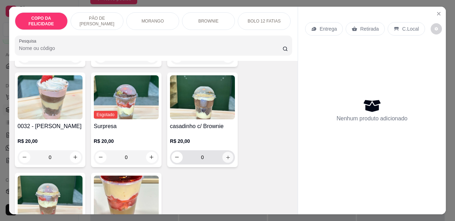
click at [225, 155] on icon "increase-product-quantity" at bounding box center [227, 157] width 5 height 5
type input "1"
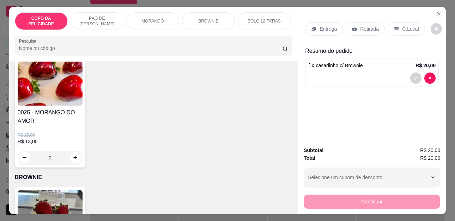
scroll to position [740, 0]
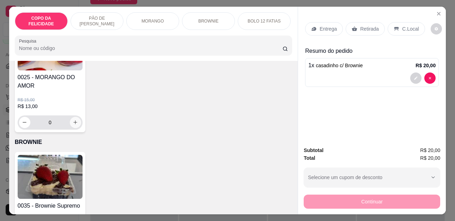
click at [73, 120] on icon "increase-product-quantity" at bounding box center [75, 122] width 5 height 5
type input "1"
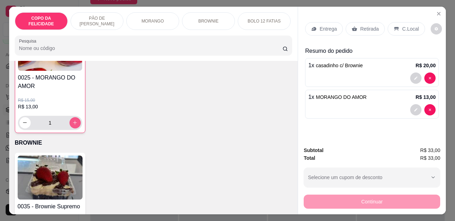
scroll to position [740, 0]
click at [361, 25] on p "Retirada" at bounding box center [369, 28] width 19 height 7
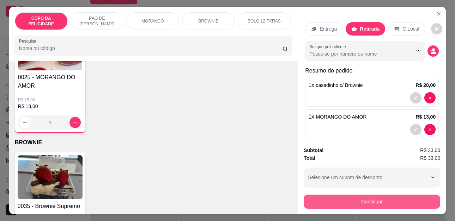
click at [365, 199] on button "Continuar" at bounding box center [371, 202] width 136 height 14
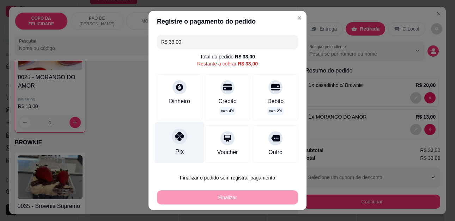
click at [177, 137] on icon at bounding box center [179, 136] width 9 height 9
type input "R$ 0,00"
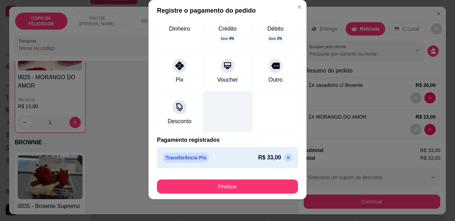
scroll to position [12, 0]
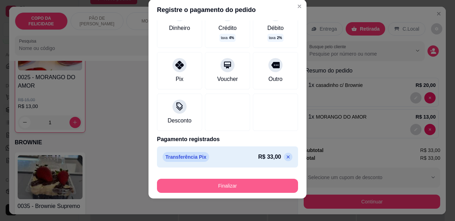
click at [256, 180] on button "Finalizar" at bounding box center [227, 186] width 141 height 14
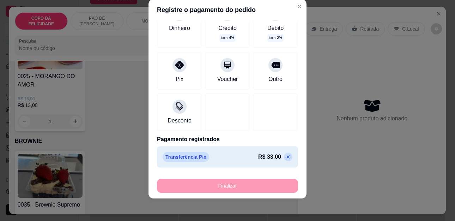
type input "0"
type input "-R$ 33,00"
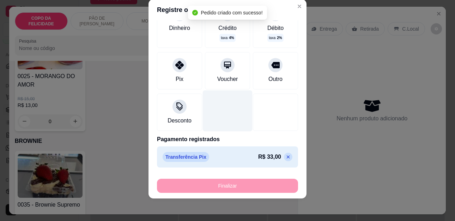
scroll to position [739, 0]
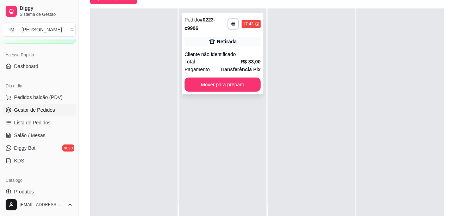
click at [232, 42] on div "Retirada" at bounding box center [227, 41] width 20 height 7
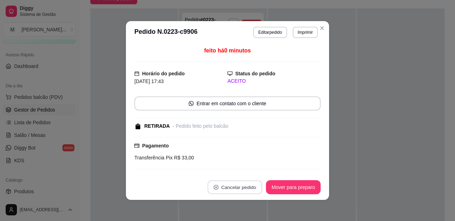
click at [225, 185] on button "Cancelar pedido" at bounding box center [234, 188] width 55 height 14
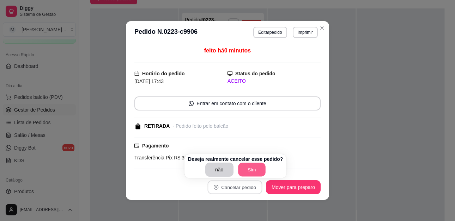
click at [248, 168] on button "Sim" at bounding box center [251, 170] width 27 height 14
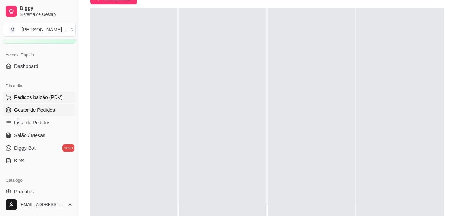
drag, startPoint x: 39, startPoint y: 102, endPoint x: 36, endPoint y: 98, distance: 5.4
click at [37, 99] on button "Pedidos balcão (PDV)" at bounding box center [39, 97] width 73 height 11
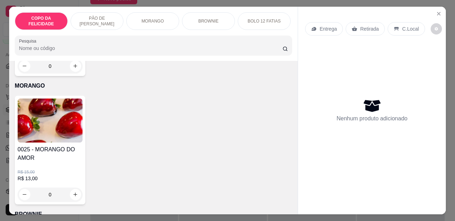
scroll to position [670, 0]
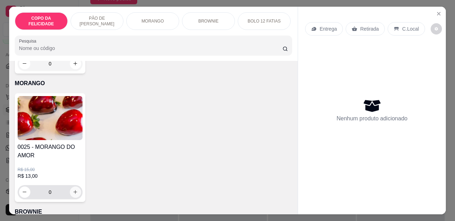
click at [69, 189] on div "0" at bounding box center [50, 192] width 62 height 14
click at [74, 191] on icon "increase-product-quantity" at bounding box center [76, 193] width 4 height 4
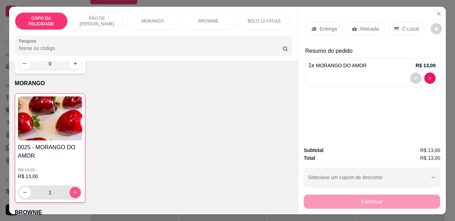
click at [73, 190] on icon "increase-product-quantity" at bounding box center [74, 192] width 5 height 5
type input "2"
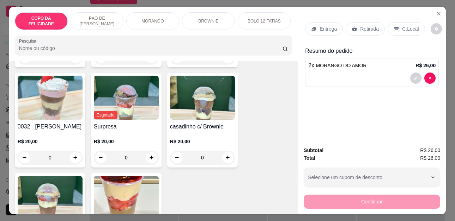
scroll to position [352, 0]
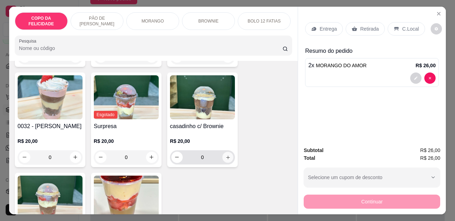
click at [225, 155] on icon "increase-product-quantity" at bounding box center [227, 157] width 5 height 5
type input "1"
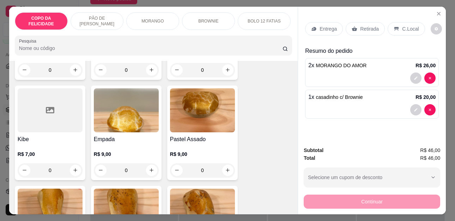
scroll to position [1445, 0]
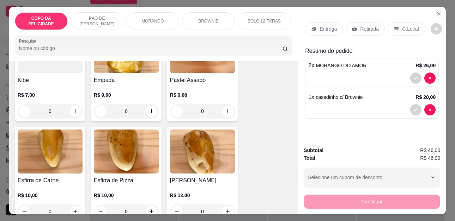
click at [361, 27] on p "Retirada" at bounding box center [369, 28] width 19 height 7
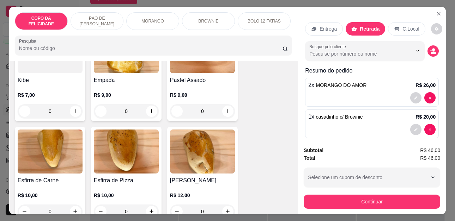
drag, startPoint x: 350, startPoint y: 191, endPoint x: 347, endPoint y: 195, distance: 5.6
click at [350, 193] on div "Continuar" at bounding box center [371, 201] width 136 height 16
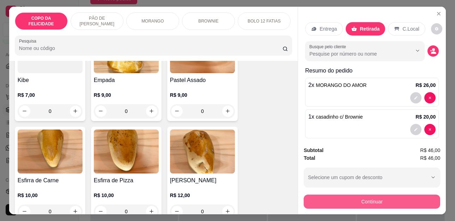
click at [347, 195] on button "Continuar" at bounding box center [371, 202] width 136 height 14
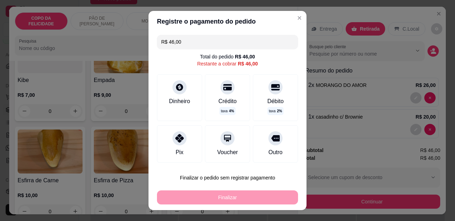
click at [260, 124] on div "R$ 46,00 Total do pedido R$ 46,00 Restante a cobrar R$ 46,00 Dinheiro Crédito t…" at bounding box center [227, 98] width 158 height 133
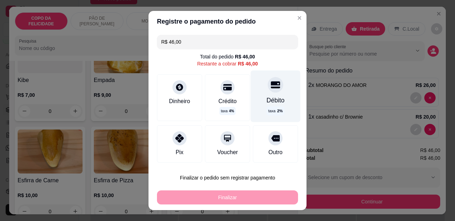
click at [254, 105] on div "Débito taxa 2 %" at bounding box center [276, 96] width 50 height 51
type input "R$ 0,00"
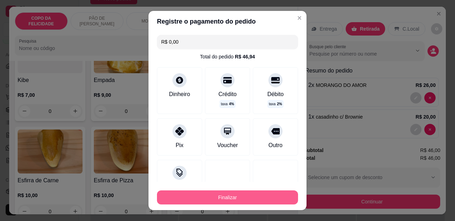
click at [209, 198] on button "Finalizar" at bounding box center [227, 198] width 141 height 14
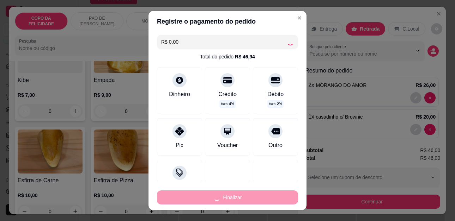
type input "0"
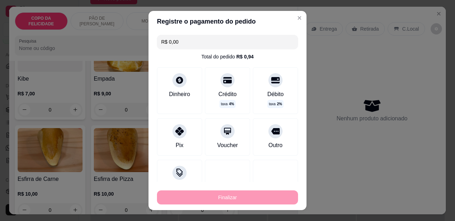
type input "-R$ 46,00"
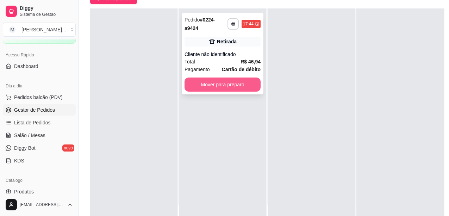
click at [236, 89] on button "Mover para preparo" at bounding box center [223, 85] width 76 height 14
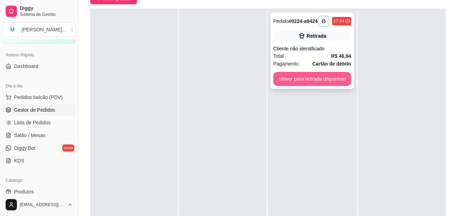
click at [328, 82] on button "Mover para retirada disponível" at bounding box center [312, 79] width 78 height 14
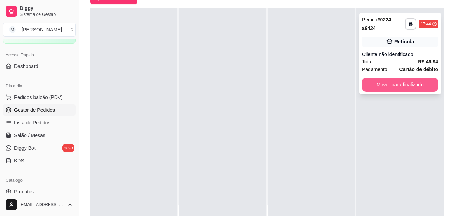
click at [384, 85] on button "Mover para finalizado" at bounding box center [400, 85] width 76 height 14
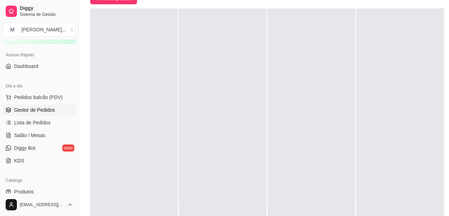
click at [395, 62] on div at bounding box center [400, 116] width 87 height 216
click at [25, 99] on span "Pedidos balcão (PDV)" at bounding box center [38, 97] width 49 height 7
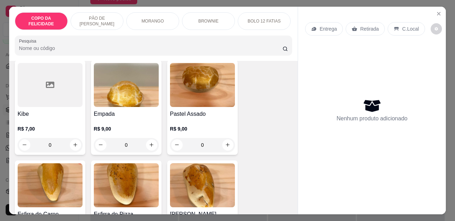
scroll to position [1374, 0]
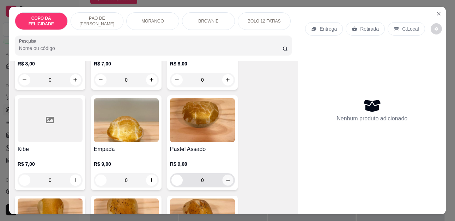
click at [225, 178] on icon "increase-product-quantity" at bounding box center [227, 180] width 5 height 5
type input "1"
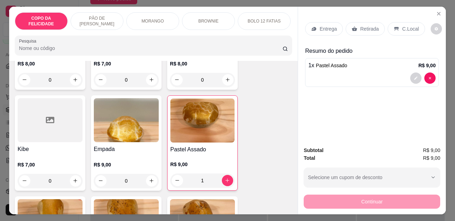
click at [361, 27] on p "Retirada" at bounding box center [369, 28] width 19 height 7
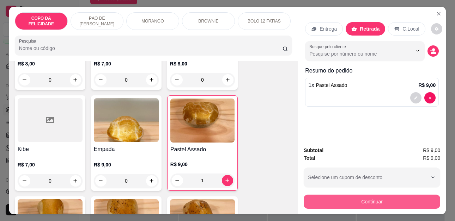
click at [369, 204] on button "Continuar" at bounding box center [371, 202] width 136 height 14
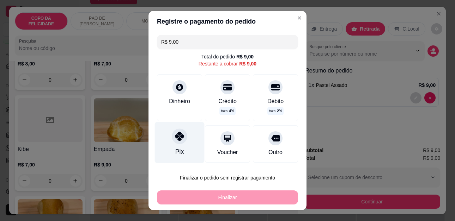
click at [175, 155] on div "Pix" at bounding box center [179, 152] width 8 height 9
type input "R$ 0,00"
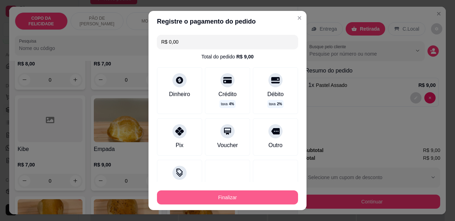
click at [217, 197] on button "Finalizar" at bounding box center [227, 198] width 141 height 14
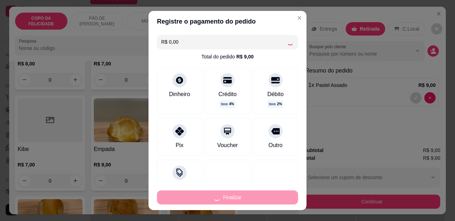
type input "0"
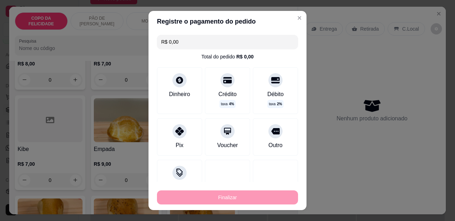
type input "-R$ 9,00"
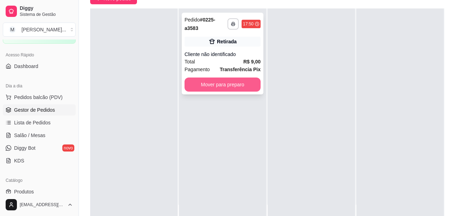
click at [222, 83] on button "Mover para preparo" at bounding box center [223, 85] width 76 height 14
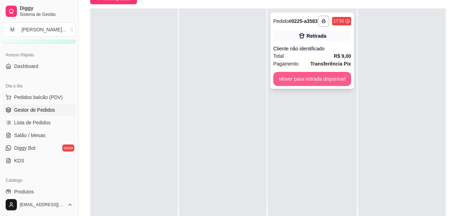
click at [276, 86] on button "Mover para retirada disponível" at bounding box center [312, 79] width 78 height 14
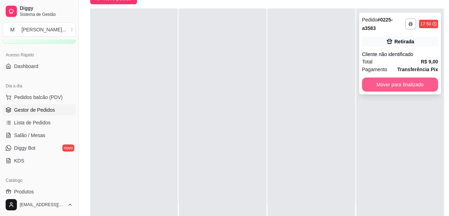
click at [378, 90] on button "Mover para finalizado" at bounding box center [400, 85] width 76 height 14
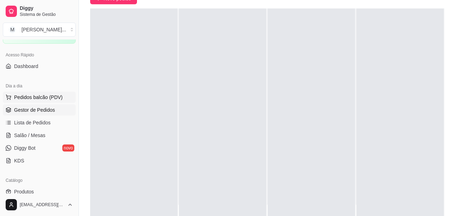
click at [30, 99] on span "Pedidos balcão (PDV)" at bounding box center [38, 97] width 49 height 7
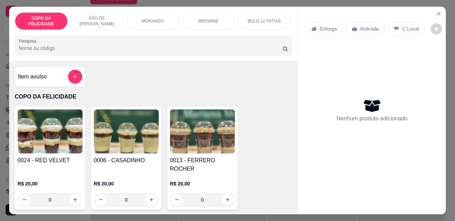
scroll to position [35, 0]
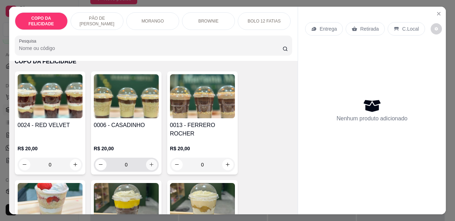
click at [149, 162] on icon "increase-product-quantity" at bounding box center [151, 164] width 5 height 5
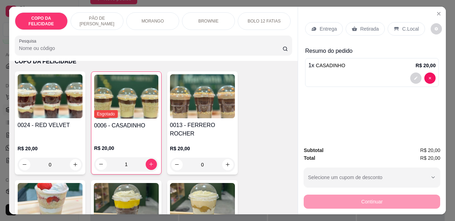
type input "1"
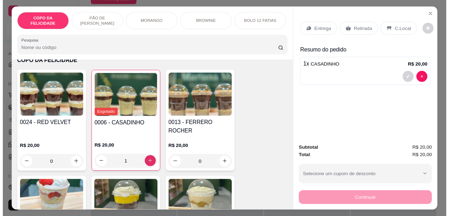
scroll to position [141, 0]
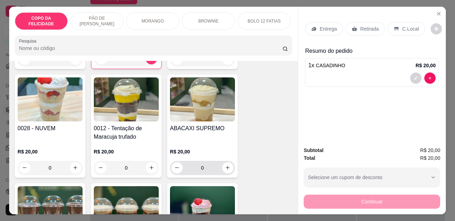
click at [220, 166] on div "0" at bounding box center [202, 168] width 62 height 14
click at [225, 165] on icon "increase-product-quantity" at bounding box center [227, 167] width 5 height 5
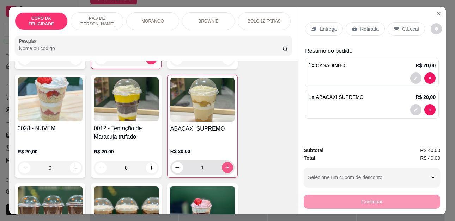
type input "1"
click at [350, 212] on div "COPO DA FELICIDADE PÃO DE [PERSON_NAME] MORANGO BROWNIE BOLO 12 FATIAS Copo da …" at bounding box center [227, 110] width 455 height 221
click at [356, 29] on div "Retirada" at bounding box center [364, 28] width 39 height 13
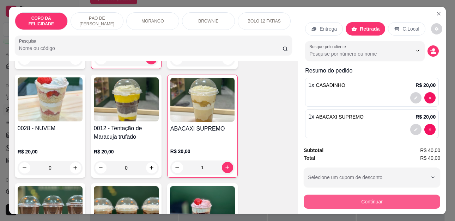
click at [346, 197] on button "Continuar" at bounding box center [371, 202] width 136 height 14
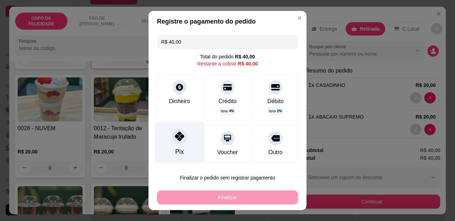
click at [179, 140] on icon at bounding box center [179, 136] width 9 height 9
type input "R$ 0,00"
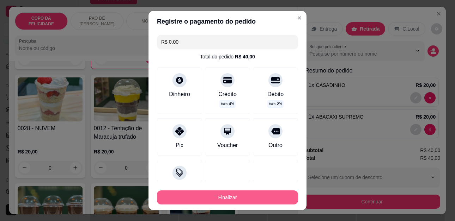
click at [178, 197] on button "Finalizar" at bounding box center [227, 198] width 141 height 14
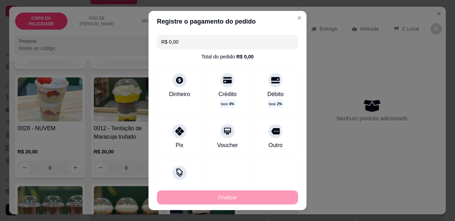
type input "0"
type input "-R$ 40,00"
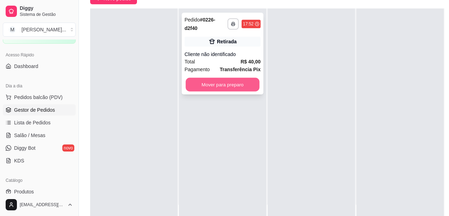
click at [242, 90] on button "Mover para preparo" at bounding box center [223, 85] width 74 height 14
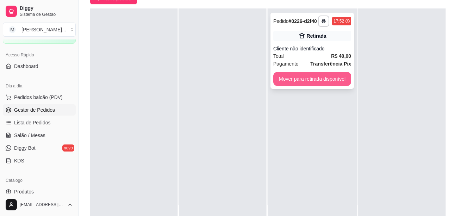
click at [298, 82] on button "Mover para retirada disponível" at bounding box center [312, 79] width 78 height 14
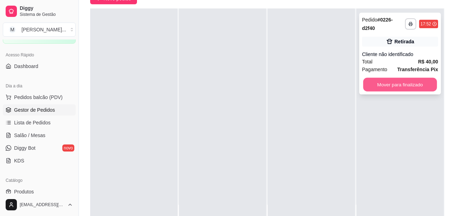
click at [385, 84] on button "Mover para finalizado" at bounding box center [400, 85] width 74 height 14
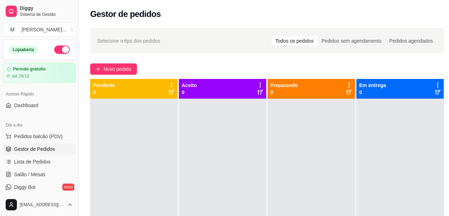
click at [194, 82] on p "Aceito" at bounding box center [189, 85] width 15 height 7
click at [18, 140] on button "Pedidos balcão (PDV)" at bounding box center [39, 136] width 73 height 11
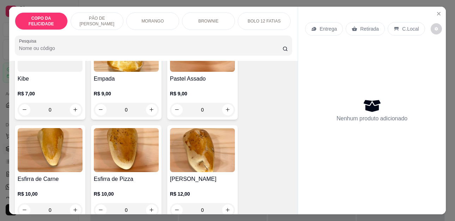
scroll to position [1374, 0]
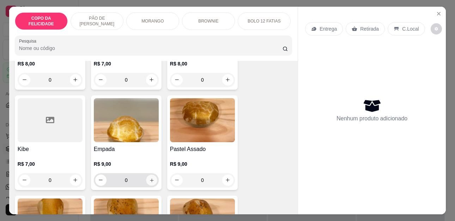
click at [149, 178] on icon "increase-product-quantity" at bounding box center [151, 180] width 5 height 5
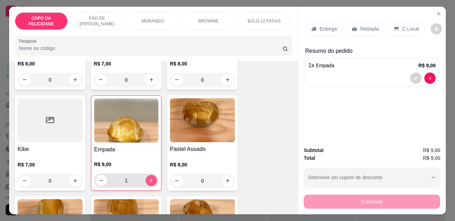
click at [148, 178] on icon "increase-product-quantity" at bounding box center [150, 180] width 5 height 5
type input "2"
click at [225, 178] on icon "increase-product-quantity" at bounding box center [227, 180] width 5 height 5
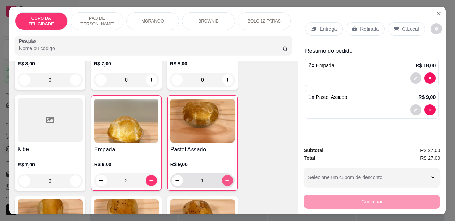
click at [226, 179] on icon "increase-product-quantity" at bounding box center [228, 181] width 4 height 4
type input "3"
click at [354, 26] on div "Retirada" at bounding box center [364, 28] width 39 height 13
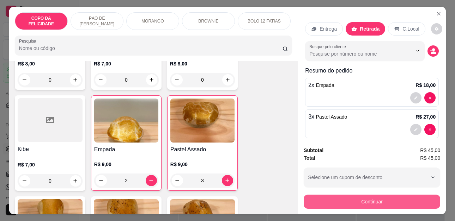
click at [338, 199] on button "Continuar" at bounding box center [371, 202] width 136 height 14
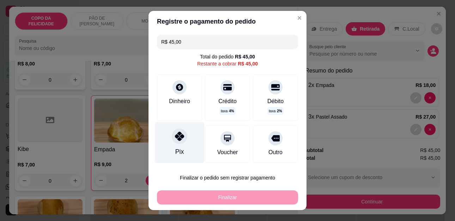
click at [178, 144] on div "Pix" at bounding box center [180, 142] width 50 height 41
type input "R$ 0,00"
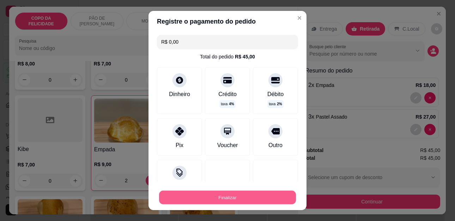
click at [205, 197] on button "Finalizar" at bounding box center [227, 198] width 137 height 14
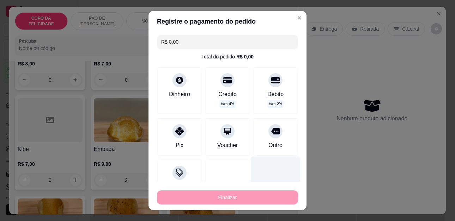
type input "0"
type input "-R$ 45,00"
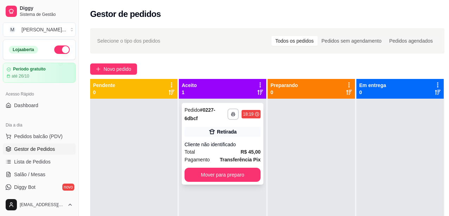
click at [229, 173] on button "Mover para preparo" at bounding box center [223, 175] width 76 height 14
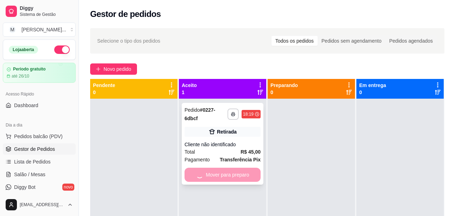
click at [229, 173] on div "Mover para preparo" at bounding box center [223, 175] width 76 height 14
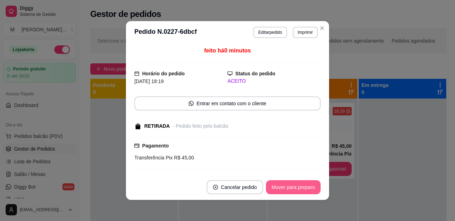
click at [289, 187] on button "Mover para preparo" at bounding box center [293, 187] width 55 height 14
click at [269, 194] on button "Mover para retirada disponível" at bounding box center [281, 187] width 78 height 14
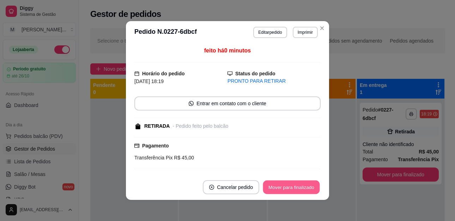
click at [275, 191] on button "Mover para finalizado" at bounding box center [291, 188] width 57 height 14
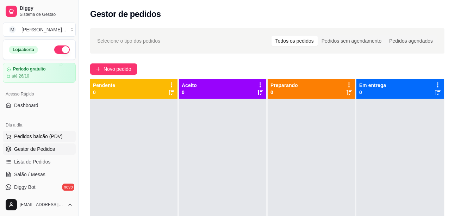
click at [33, 137] on span "Pedidos balcão (PDV)" at bounding box center [38, 136] width 49 height 7
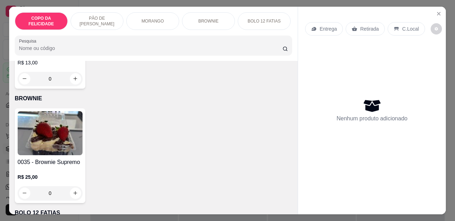
scroll to position [775, 0]
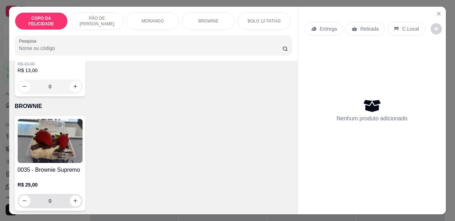
click at [70, 202] on div "0" at bounding box center [50, 201] width 62 height 14
click at [73, 199] on icon "increase-product-quantity" at bounding box center [75, 201] width 5 height 5
type input "1"
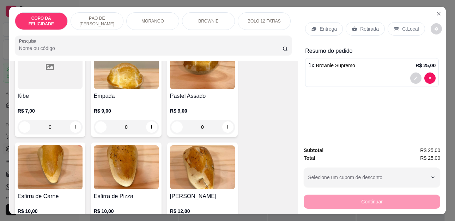
scroll to position [1445, 0]
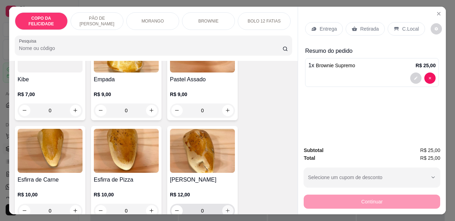
click at [226, 205] on button "increase-product-quantity" at bounding box center [227, 210] width 11 height 11
type input "1"
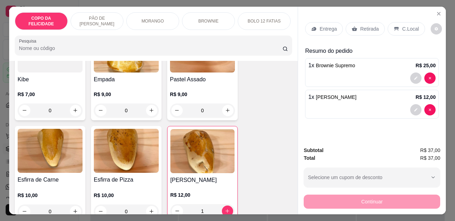
click at [419, 122] on div "Entrega Retirada C.Local Resumo do pedido 1 x Brownie Supremo R$ 25,00 1 x Cata…" at bounding box center [372, 74] width 148 height 134
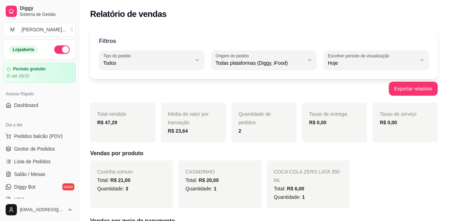
select select "ALL"
select select "0"
click at [47, 135] on span "Pedidos balcão (PDV)" at bounding box center [38, 136] width 49 height 7
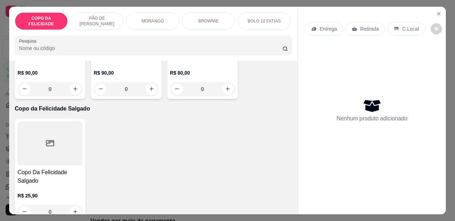
scroll to position [1057, 0]
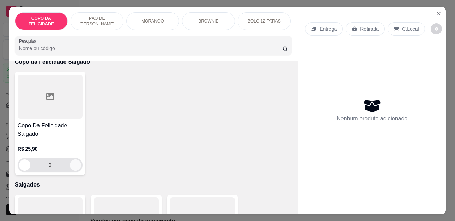
click at [70, 162] on button "increase-product-quantity" at bounding box center [75, 165] width 11 height 11
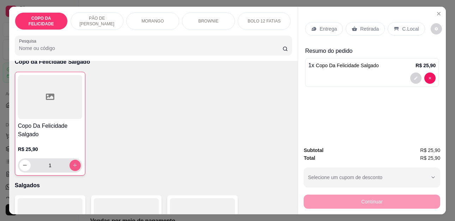
type input "1"
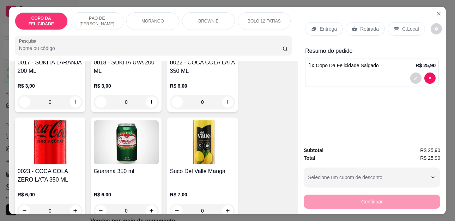
scroll to position [2044, 0]
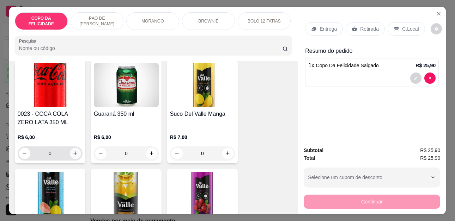
click at [74, 148] on button "increase-product-quantity" at bounding box center [75, 153] width 11 height 11
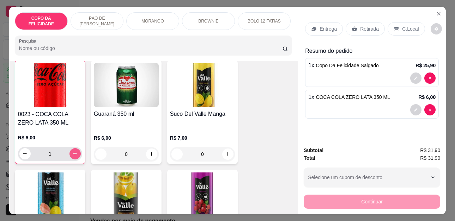
type input "1"
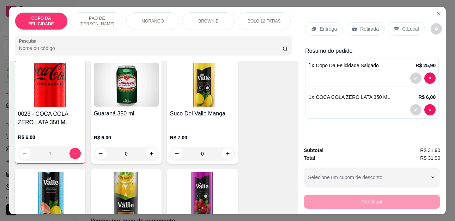
click at [365, 25] on p "Retirada" at bounding box center [369, 28] width 19 height 7
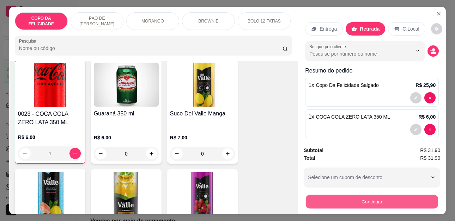
click at [331, 199] on button "Continuar" at bounding box center [372, 202] width 132 height 14
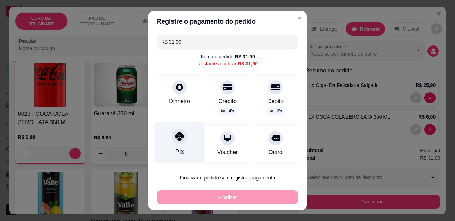
click at [173, 145] on div "Pix" at bounding box center [180, 142] width 50 height 41
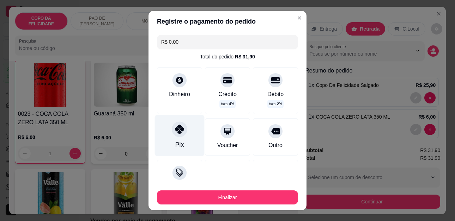
type input "R$ 0,00"
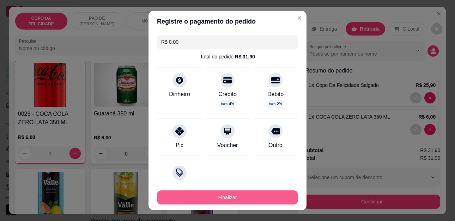
click at [185, 192] on button "Finalizar" at bounding box center [227, 198] width 141 height 14
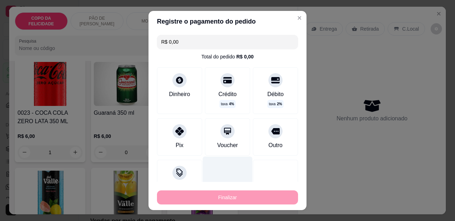
type input "0"
type input "-R$ 31,90"
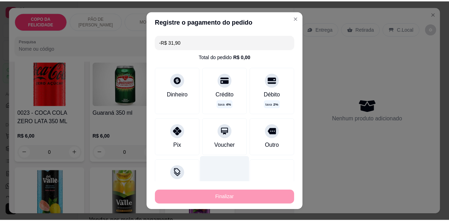
scroll to position [2043, 0]
